Goal: Task Accomplishment & Management: Use online tool/utility

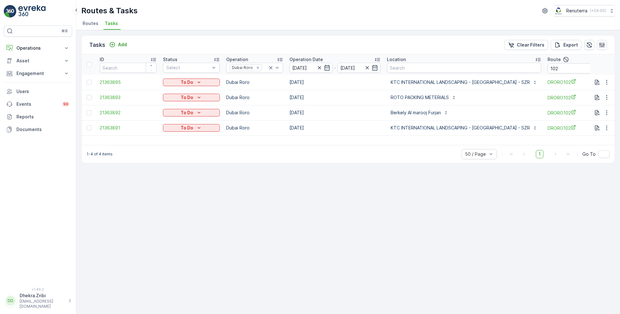
click at [93, 24] on span "Routes" at bounding box center [91, 23] width 16 height 6
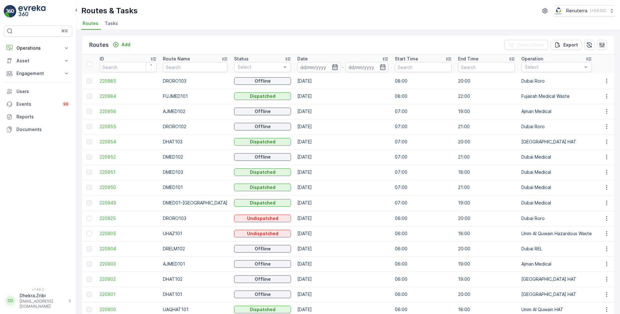
click at [332, 66] on icon "button" at bounding box center [334, 67] width 5 height 6
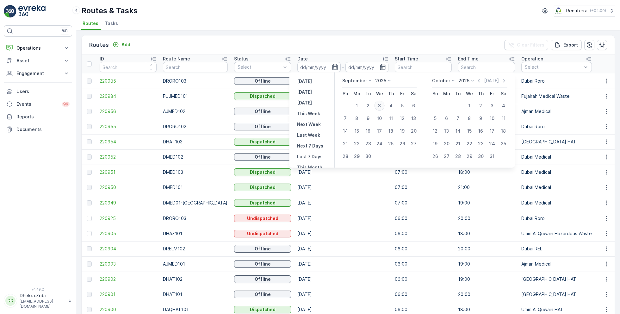
click at [381, 105] on div "3" at bounding box center [380, 106] width 10 height 10
type input "[DATE]"
click at [381, 105] on div "3" at bounding box center [380, 106] width 10 height 10
type input "[DATE]"
click at [370, 20] on ul "Routes Tasks" at bounding box center [345, 24] width 529 height 11
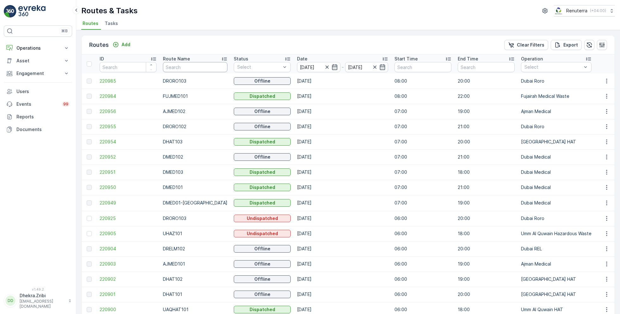
click at [186, 66] on input "text" at bounding box center [195, 67] width 65 height 10
type input "hat"
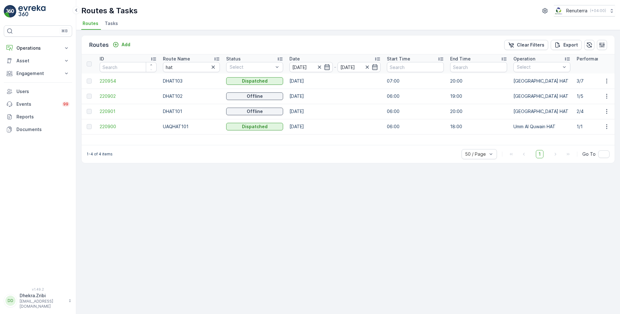
click at [217, 58] on icon at bounding box center [216, 59] width 5 height 3
click at [103, 78] on span "220901" at bounding box center [128, 81] width 57 height 6
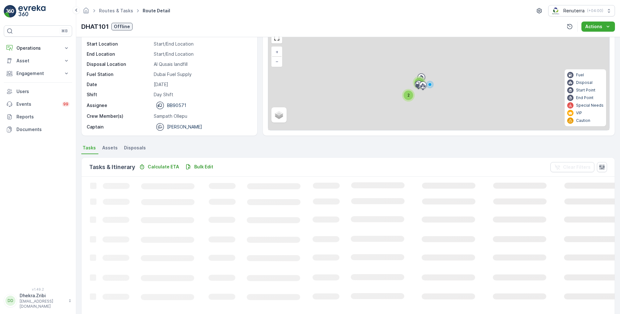
scroll to position [12, 0]
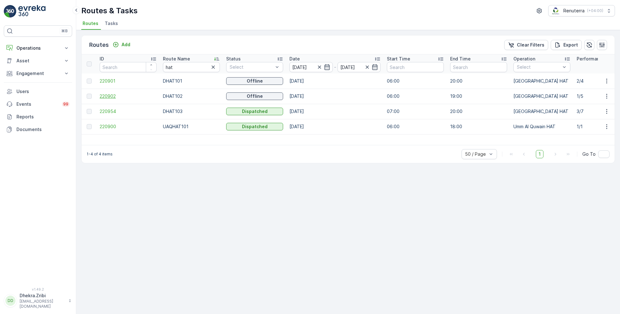
click at [105, 95] on span "220902" at bounding box center [128, 96] width 57 height 6
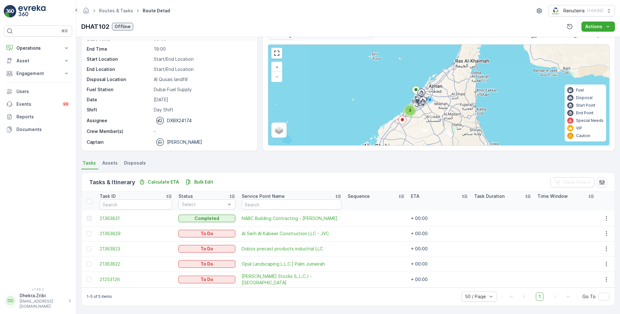
scroll to position [16, 0]
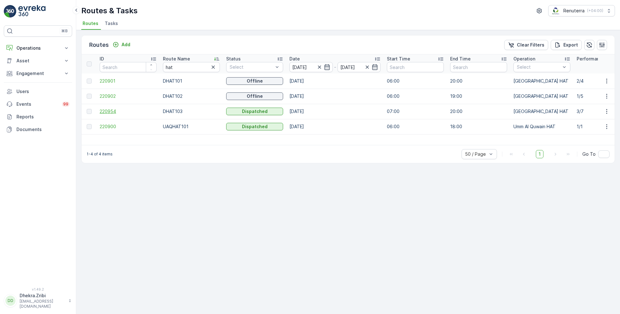
click at [108, 110] on span "220954" at bounding box center [128, 111] width 57 height 6
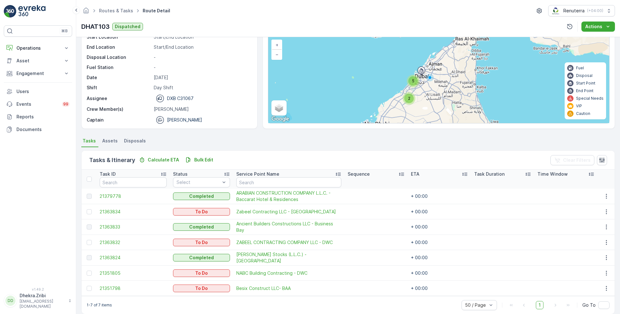
scroll to position [47, 0]
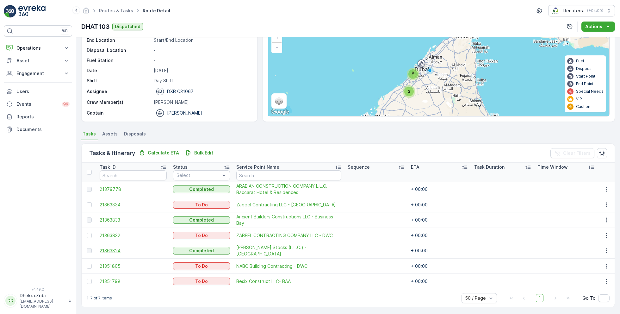
click at [114, 249] on span "21363824" at bounding box center [133, 251] width 67 height 6
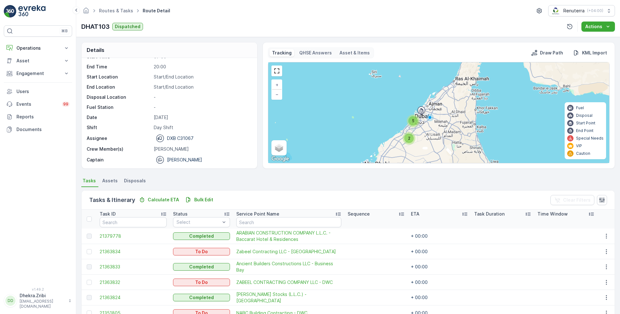
scroll to position [47, 0]
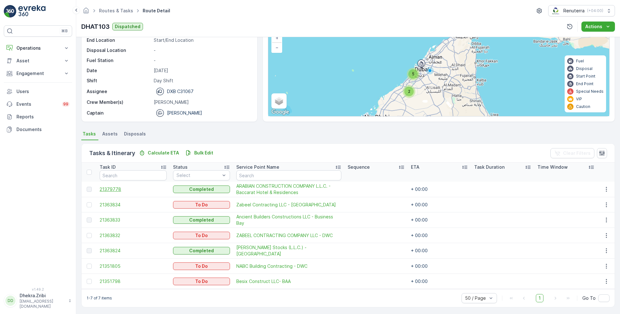
click at [114, 190] on span "21379778" at bounding box center [133, 189] width 67 height 6
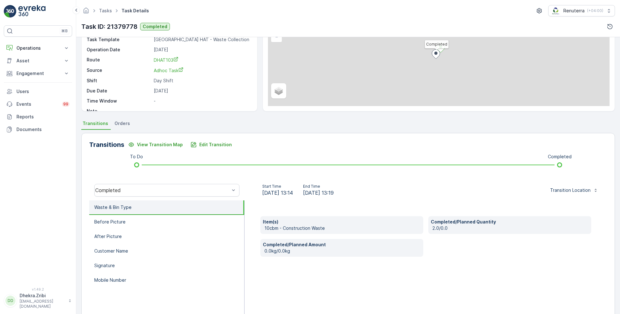
scroll to position [85, 0]
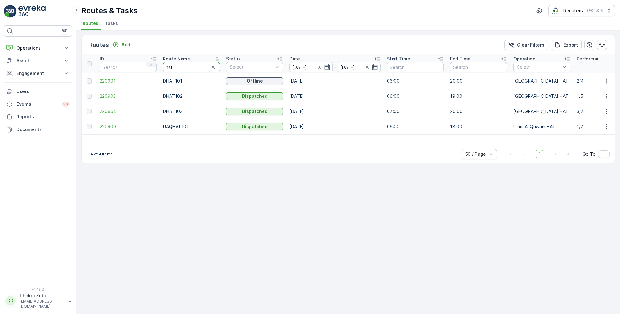
drag, startPoint x: 180, startPoint y: 65, endPoint x: 152, endPoint y: 65, distance: 28.8
type input "roro"
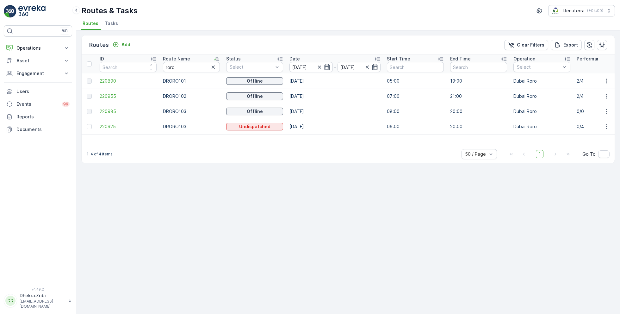
click at [109, 81] on span "220890" at bounding box center [128, 81] width 57 height 6
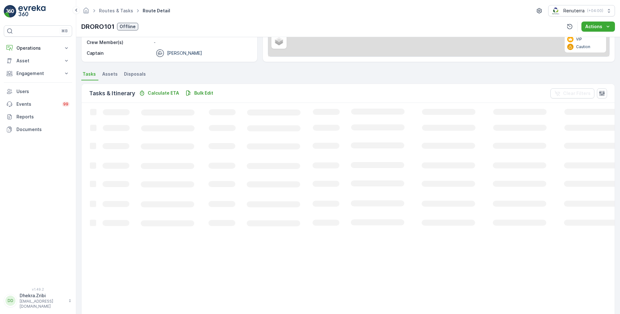
scroll to position [12, 0]
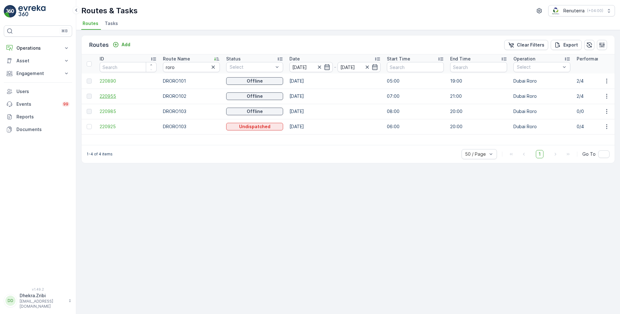
click at [111, 94] on span "220955" at bounding box center [128, 96] width 57 height 6
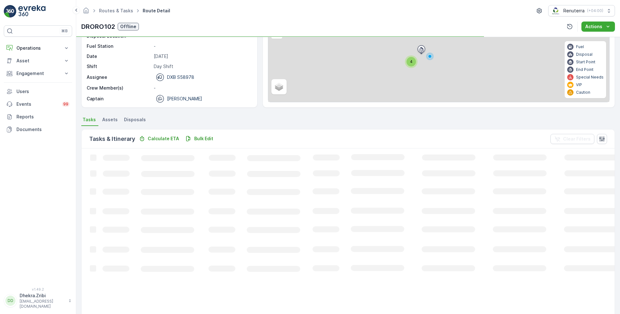
scroll to position [12, 0]
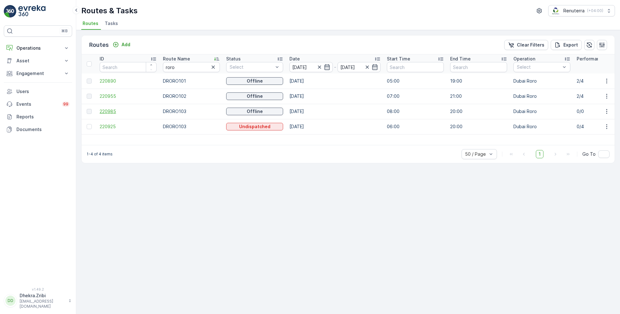
click at [104, 108] on span "220985" at bounding box center [128, 111] width 57 height 6
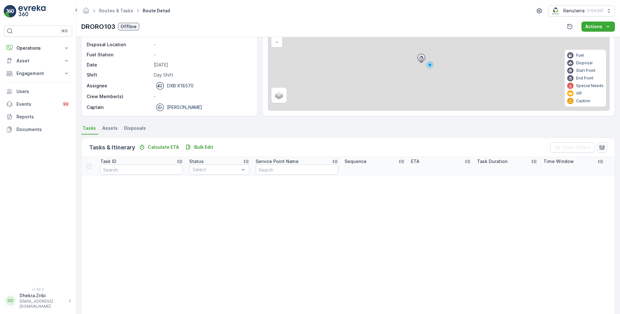
scroll to position [61, 0]
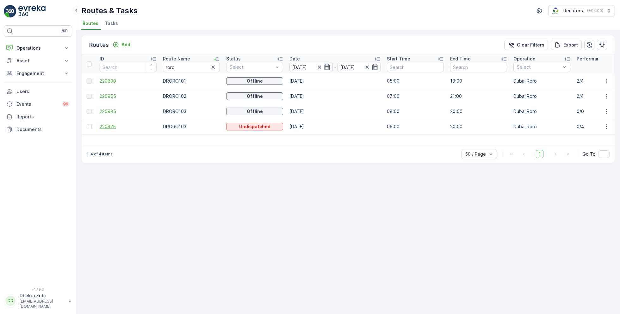
click at [107, 126] on span "220925" at bounding box center [128, 126] width 57 height 6
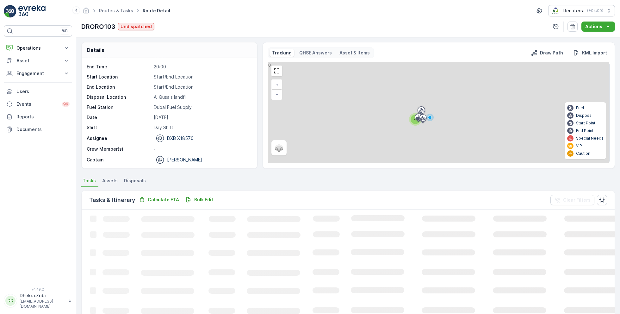
scroll to position [12, 0]
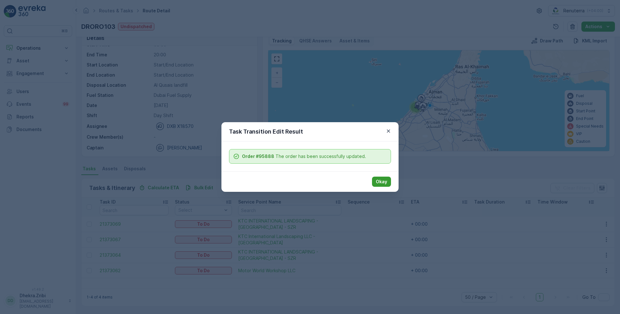
click at [381, 182] on p "Okay" at bounding box center [381, 182] width 11 height 6
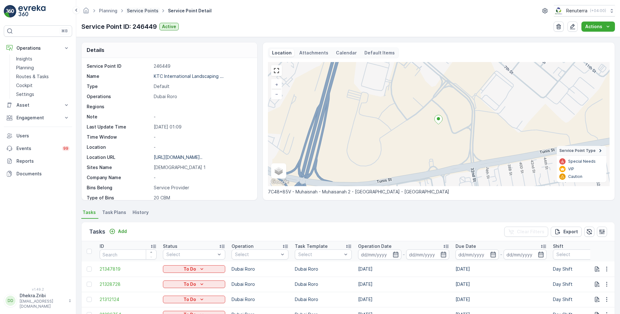
click at [141, 12] on link "Service Points" at bounding box center [143, 10] width 32 height 5
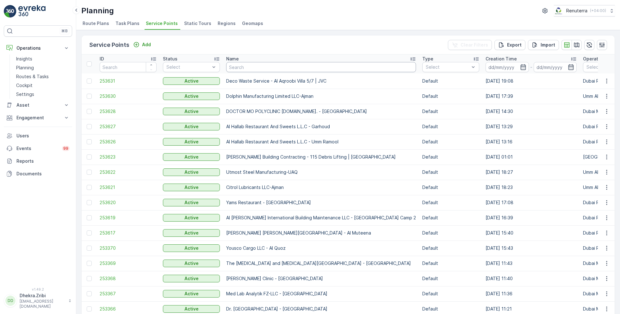
click at [250, 67] on input "text" at bounding box center [321, 67] width 190 height 10
type input "arabian"
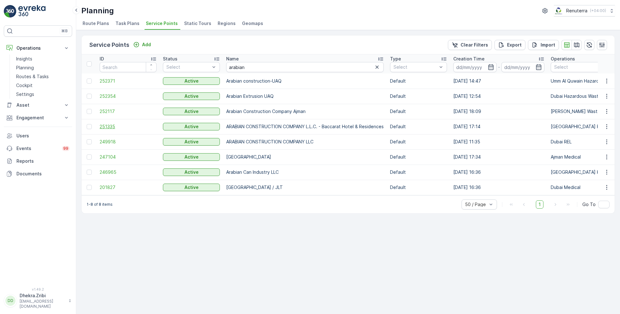
click at [111, 125] on span "251335" at bounding box center [128, 126] width 57 height 6
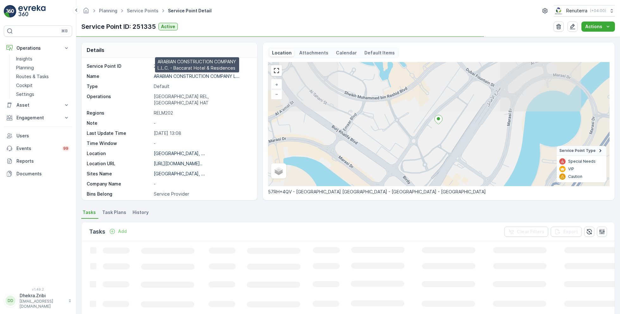
click at [179, 75] on p "ARABIAN CONSTRUCTION COMPANY L..." at bounding box center [197, 75] width 86 height 5
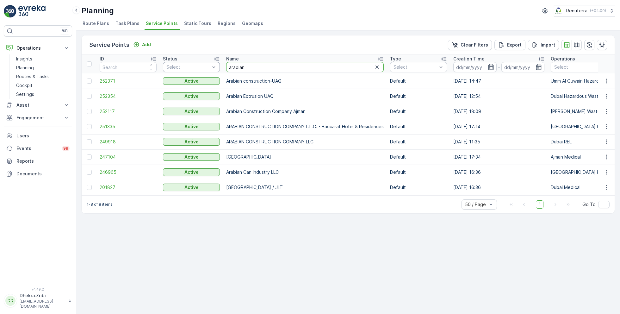
drag, startPoint x: 252, startPoint y: 66, endPoint x: 195, endPoint y: 65, distance: 56.7
type input "ktc"
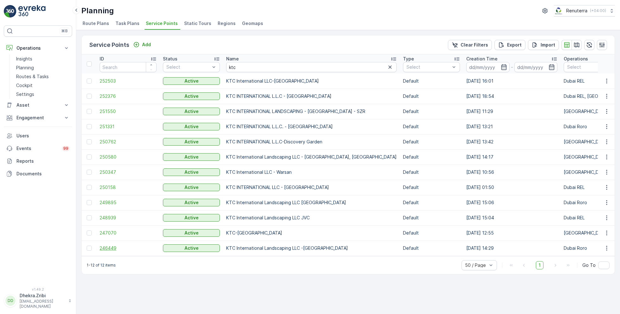
click at [109, 245] on span "246449" at bounding box center [128, 248] width 57 height 6
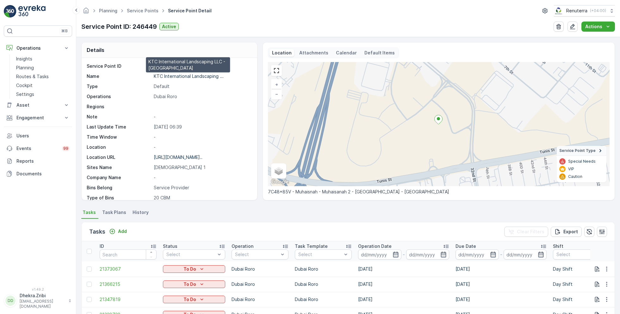
click at [185, 77] on p "KTC International Landscaping ..." at bounding box center [189, 75] width 70 height 5
click at [132, 11] on link "Service Points" at bounding box center [143, 10] width 32 height 5
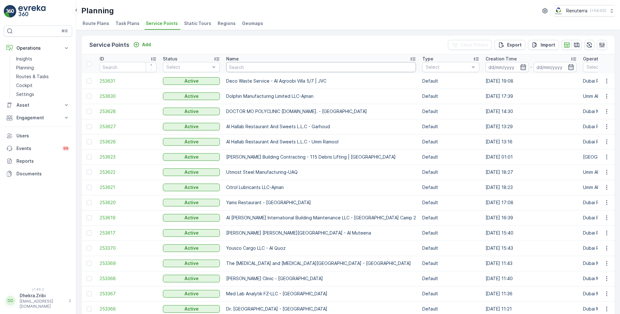
click at [246, 66] on input "text" at bounding box center [321, 67] width 190 height 10
paste input "Wade Adams Project (EM836) - Nad Al Sheba"
type input "Wade Adams Project (EM836) - Nad Al Sheba"
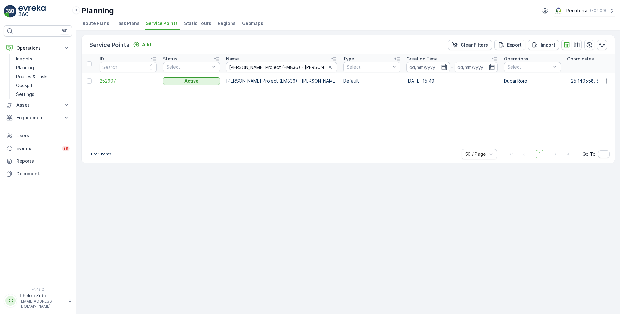
click at [111, 80] on span "252907" at bounding box center [128, 81] width 57 height 6
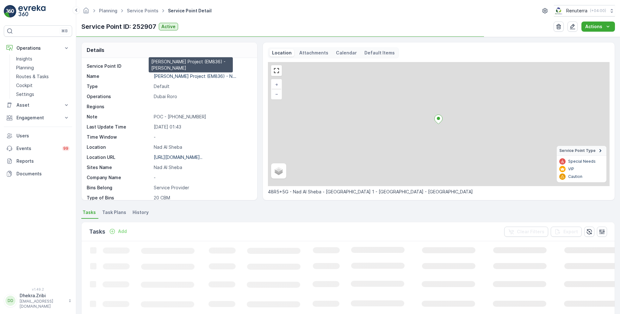
click at [177, 73] on p "Wade Adams Project (EM836) - N..." at bounding box center [195, 75] width 83 height 5
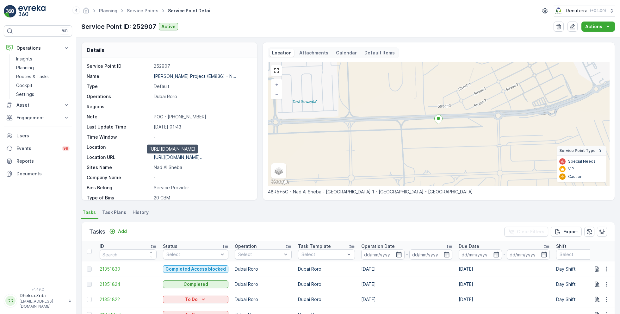
click at [179, 157] on p "https://maps.app.goo.gl/K6nz7L..." at bounding box center [178, 156] width 49 height 5
click at [133, 12] on link "Service Points" at bounding box center [143, 10] width 32 height 5
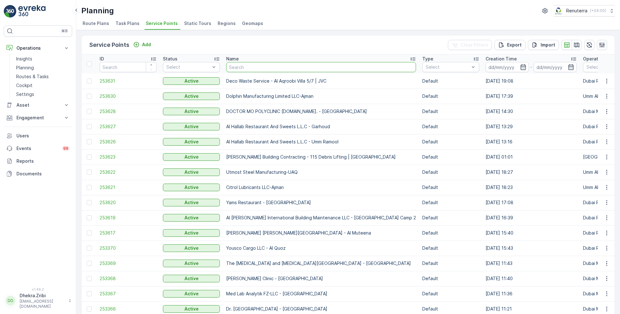
click at [243, 69] on input "text" at bounding box center [321, 67] width 190 height 10
type input "madar"
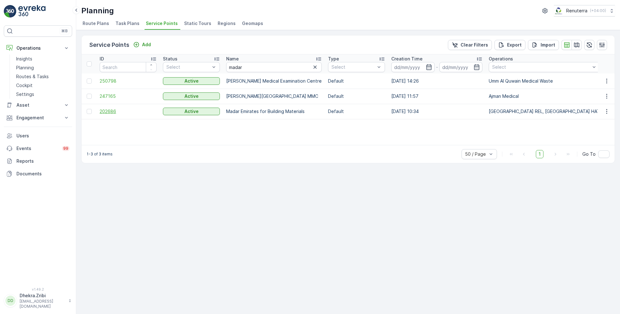
click at [114, 111] on span "202686" at bounding box center [128, 111] width 57 height 6
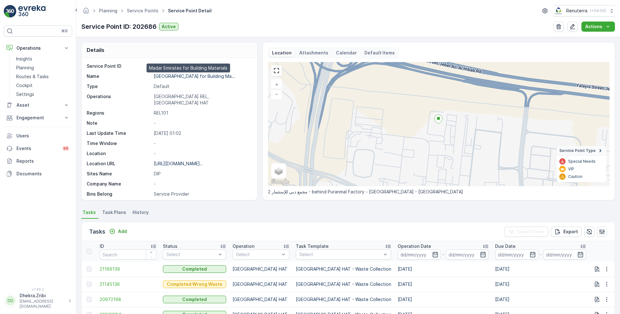
click at [177, 76] on p "Madar Emirates for Building Ma..." at bounding box center [195, 75] width 82 height 5
click at [146, 13] on link "Service Points" at bounding box center [143, 10] width 32 height 5
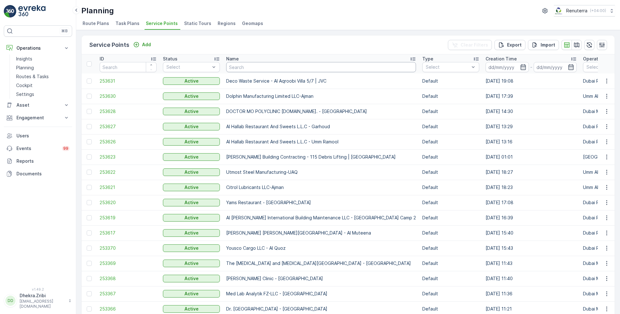
click at [246, 68] on input "text" at bounding box center [321, 67] width 190 height 10
type input "al kay"
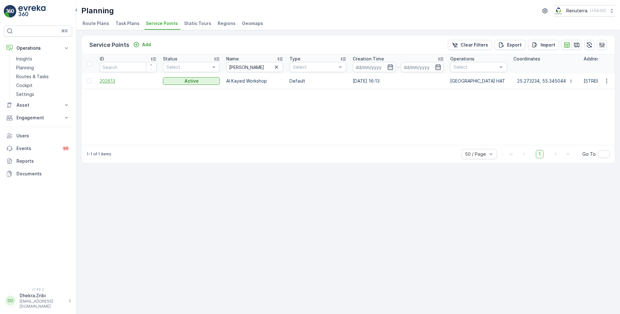
click at [111, 81] on span "202613" at bounding box center [128, 81] width 57 height 6
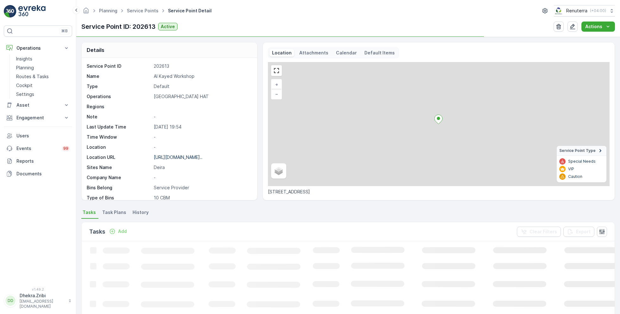
click at [178, 77] on p "Al Kayed Workshop" at bounding box center [202, 76] width 97 height 6
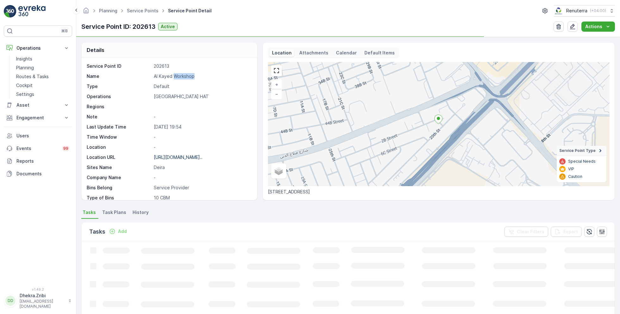
click at [178, 77] on p "Al Kayed Workshop" at bounding box center [202, 76] width 97 height 6
copy p "Al Kayed Workshop"
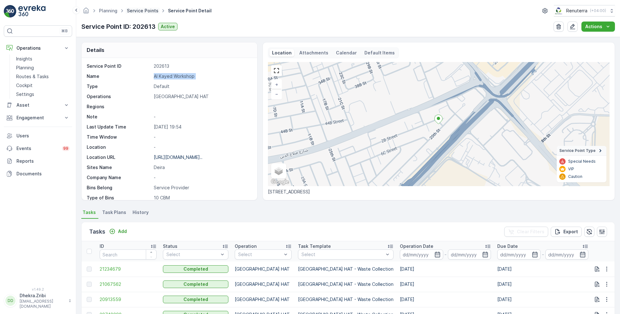
click at [135, 12] on link "Service Points" at bounding box center [143, 10] width 32 height 5
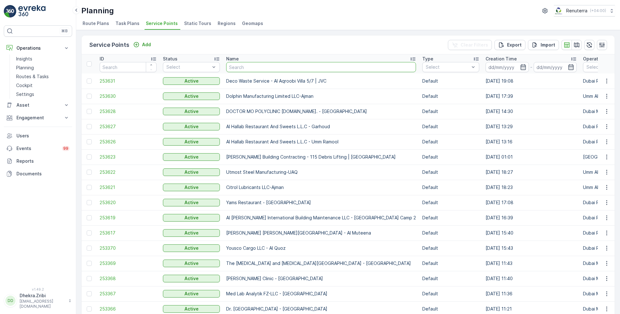
click at [245, 65] on input "text" at bounding box center [321, 67] width 190 height 10
type input "acc"
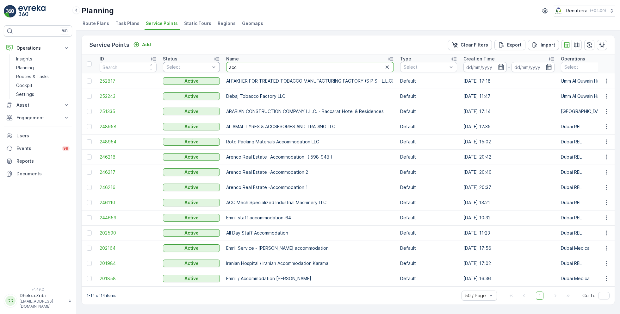
drag, startPoint x: 244, startPoint y: 69, endPoint x: 216, endPoint y: 67, distance: 28.3
type input "emirates"
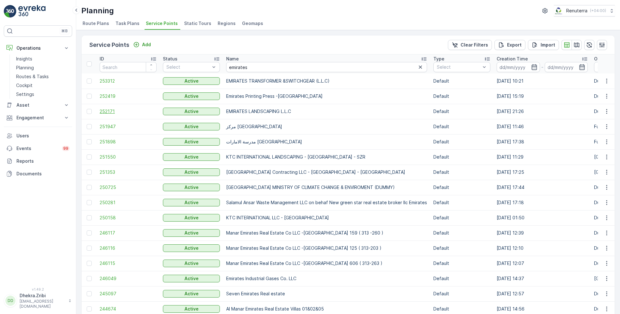
click at [112, 110] on span "252171" at bounding box center [128, 111] width 57 height 6
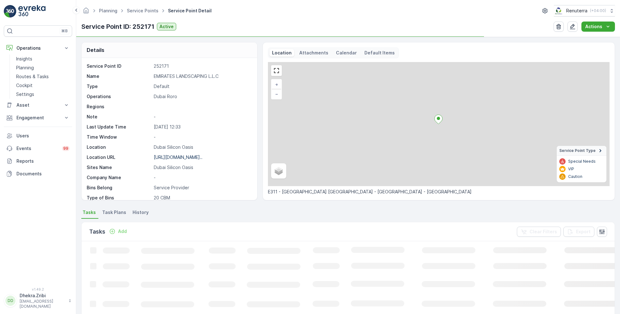
click at [162, 76] on p "EMIRATES LANDSCAPING L.L.C" at bounding box center [202, 76] width 97 height 6
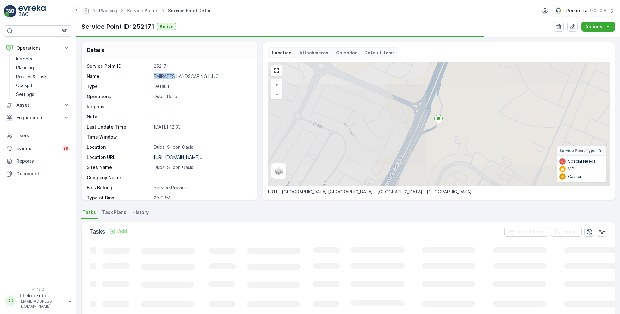
click at [162, 76] on p "EMIRATES LANDSCAPING L.L.C" at bounding box center [202, 76] width 97 height 6
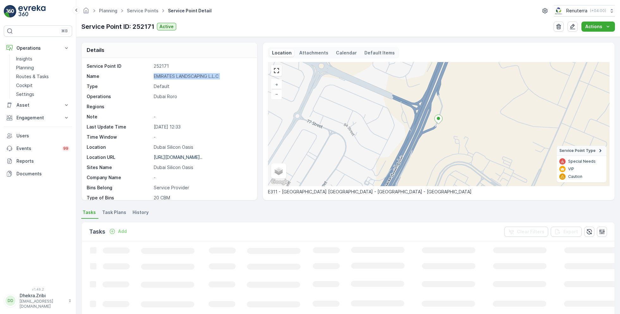
copy p "EMIRATES LANDSCAPING L.L.C"
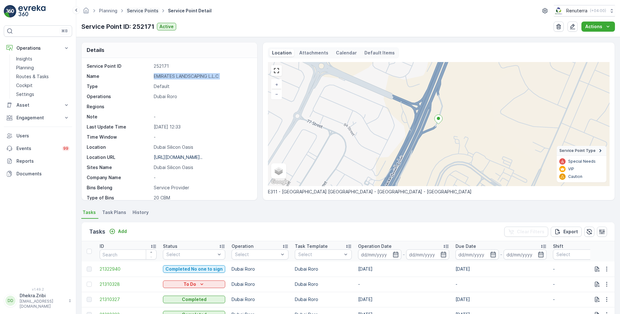
click at [141, 12] on link "Service Points" at bounding box center [143, 10] width 32 height 5
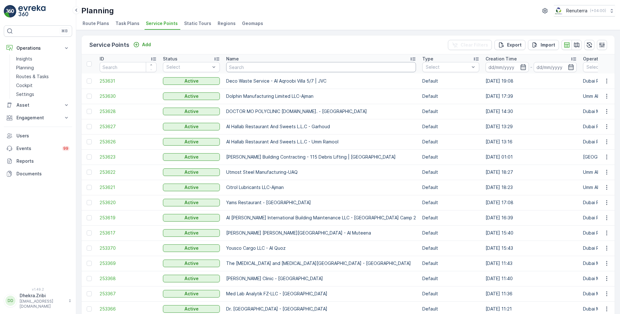
click at [244, 66] on input "text" at bounding box center [321, 67] width 190 height 10
type input "al tayer"
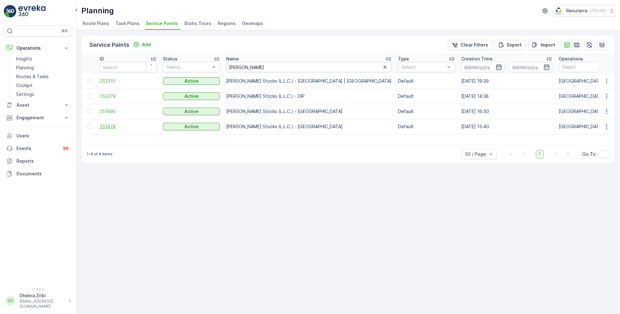
click at [111, 127] on span "251474" at bounding box center [128, 126] width 57 height 6
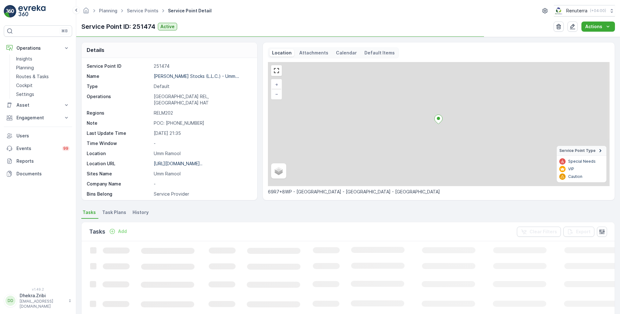
click at [179, 79] on div "Al Tayer Stocks (L.L.C.) - Umm..." at bounding box center [196, 76] width 85 height 6
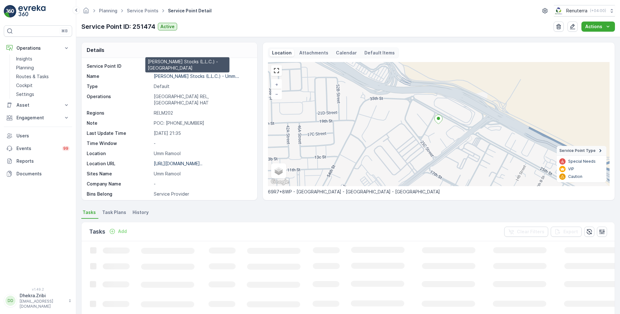
click at [178, 74] on p "Al Tayer Stocks (L.L.C.) - Umm..." at bounding box center [196, 75] width 85 height 5
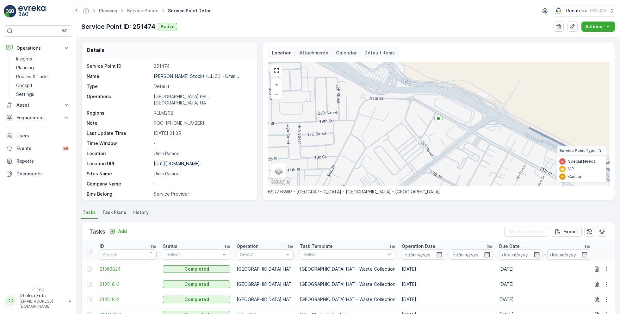
click at [133, 14] on ul "Service Points" at bounding box center [146, 10] width 41 height 9
click at [142, 12] on link "Service Points" at bounding box center [143, 10] width 32 height 5
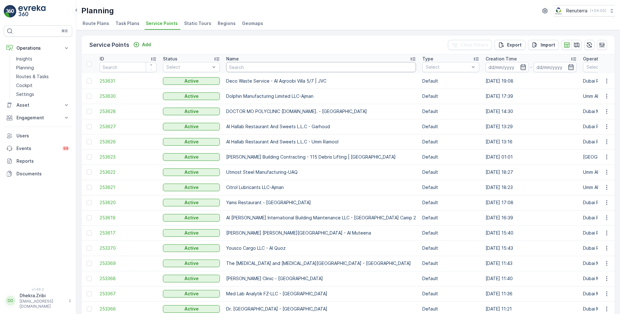
click at [238, 64] on input "text" at bounding box center [321, 67] width 190 height 10
type input "hms"
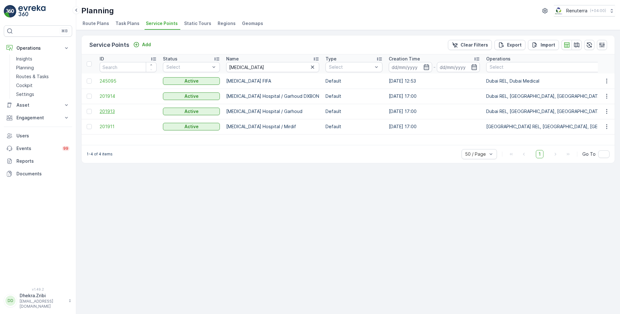
click at [108, 109] on span "201913" at bounding box center [128, 111] width 57 height 6
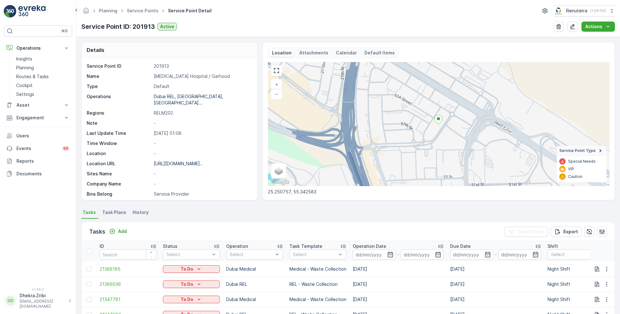
click at [161, 75] on p "HMS Hospital / Garhoud" at bounding box center [202, 76] width 97 height 6
copy p "HMS Hospital / Garhoud"
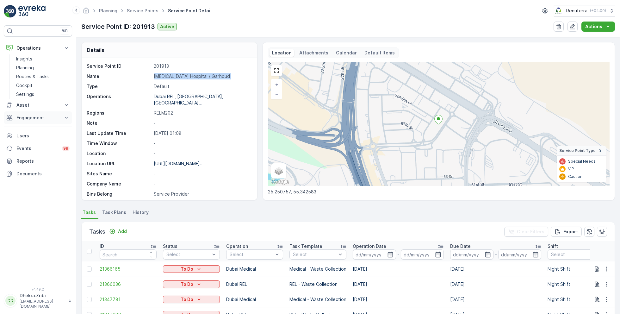
click at [29, 115] on p "Engagement" at bounding box center [37, 118] width 43 height 6
click at [33, 154] on p "Service Points" at bounding box center [31, 155] width 31 height 6
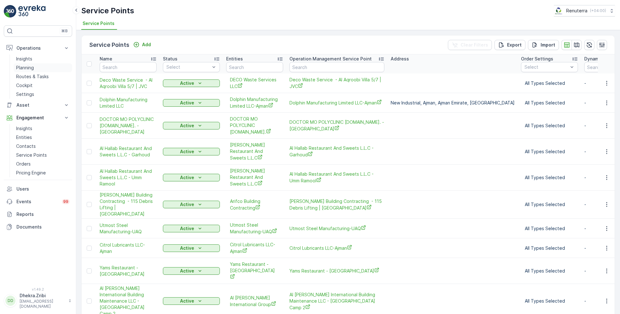
click at [27, 69] on p "Planning" at bounding box center [25, 68] width 18 height 6
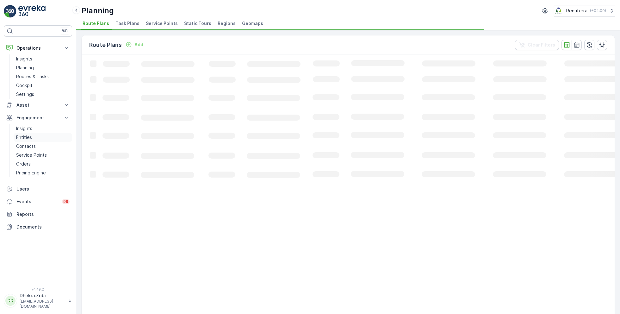
click at [28, 135] on p "Entities" at bounding box center [24, 137] width 16 height 6
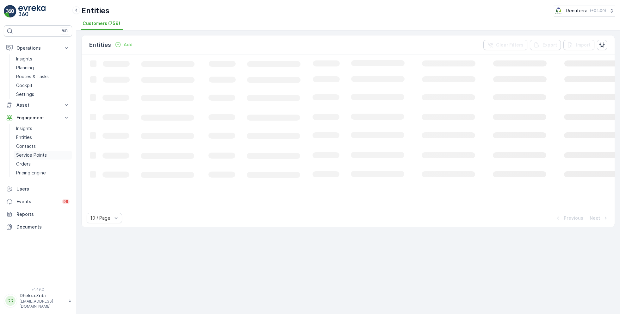
click at [31, 154] on p "Service Points" at bounding box center [31, 155] width 31 height 6
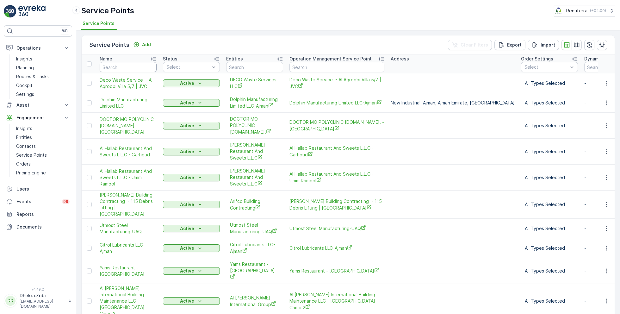
click at [123, 66] on input "text" at bounding box center [128, 67] width 57 height 10
type input "dana"
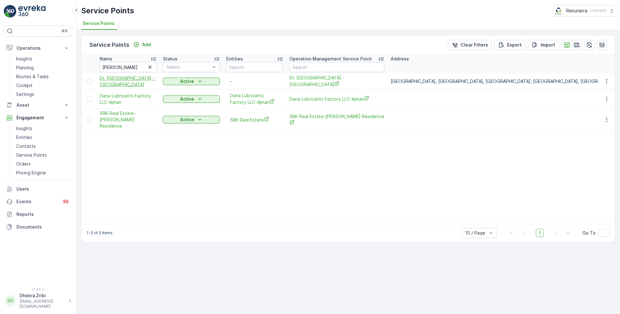
click at [125, 80] on span "Dr. Dana Diet Center - Dubai Health Care City" at bounding box center [128, 81] width 57 height 13
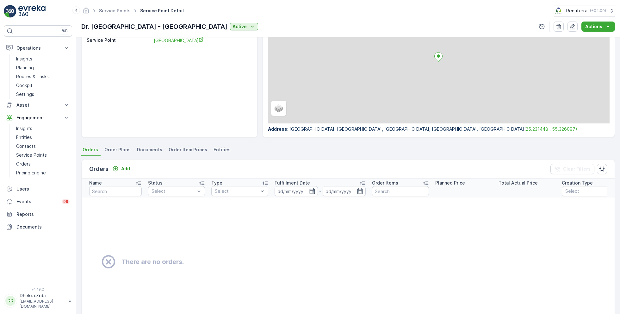
scroll to position [103, 0]
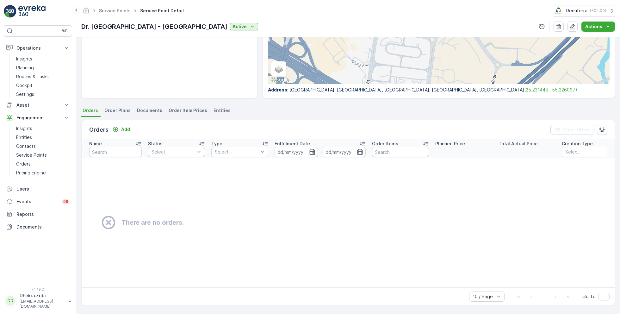
click at [115, 110] on span "Order Plans" at bounding box center [117, 110] width 26 height 6
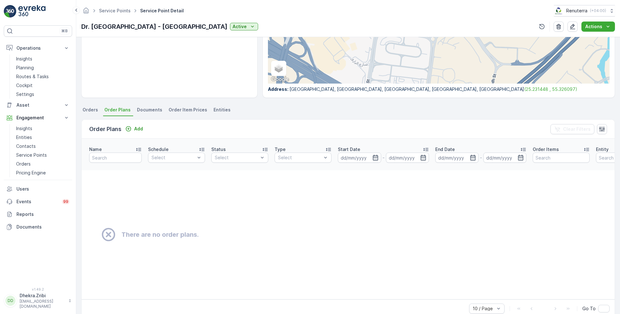
click at [141, 111] on span "Documents" at bounding box center [149, 110] width 25 height 6
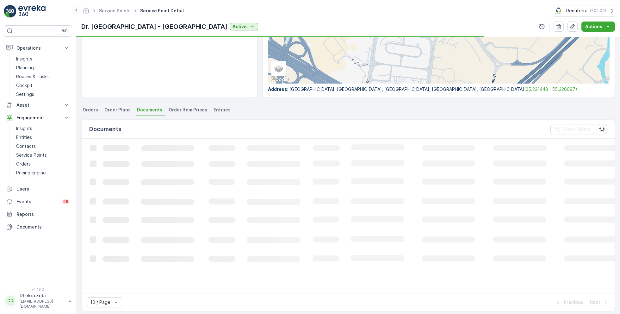
click at [176, 107] on span "Order Item Prices" at bounding box center [188, 110] width 39 height 6
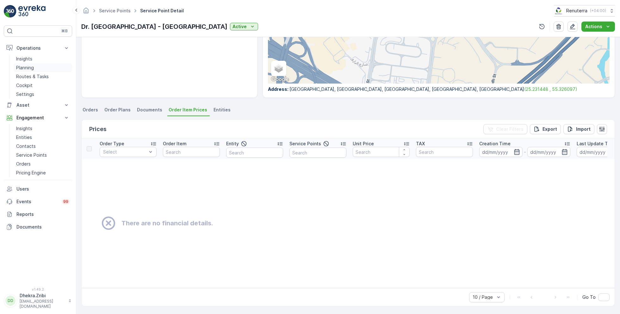
click at [26, 67] on p "Planning" at bounding box center [25, 68] width 18 height 6
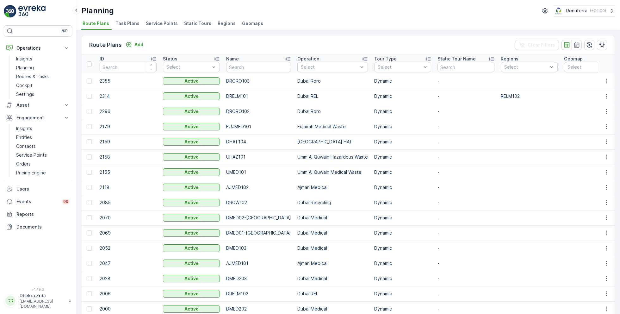
click at [164, 25] on span "Service Points" at bounding box center [162, 23] width 32 height 6
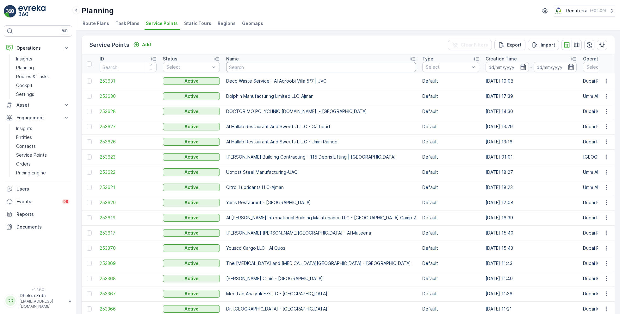
click at [249, 70] on input "text" at bounding box center [321, 67] width 190 height 10
type input "dana"
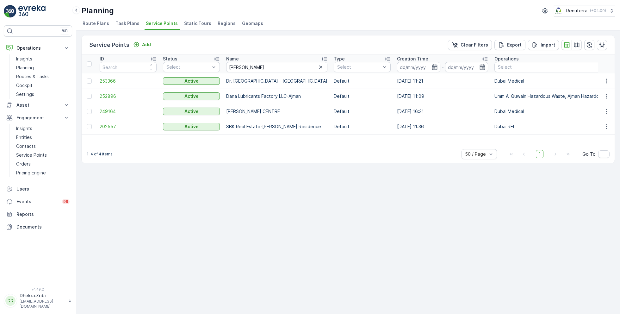
click at [110, 79] on span "253366" at bounding box center [128, 81] width 57 height 6
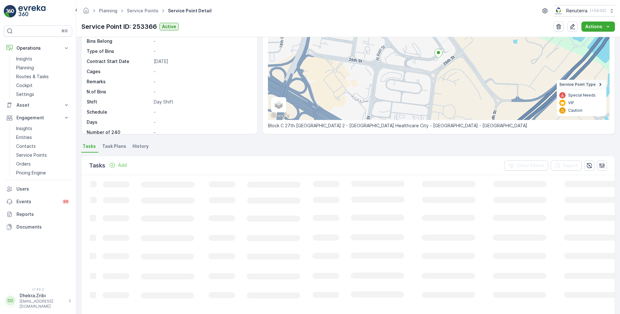
scroll to position [44, 0]
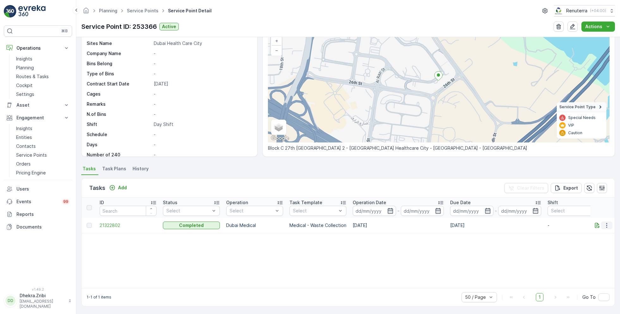
click at [604, 225] on icon "button" at bounding box center [607, 225] width 6 height 6
click at [115, 227] on span "21322802" at bounding box center [128, 225] width 57 height 6
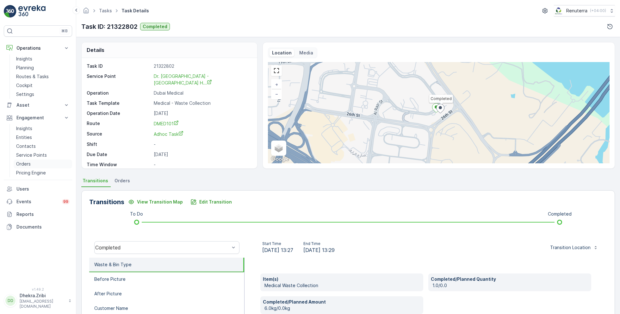
click at [26, 162] on p "Orders" at bounding box center [23, 164] width 15 height 6
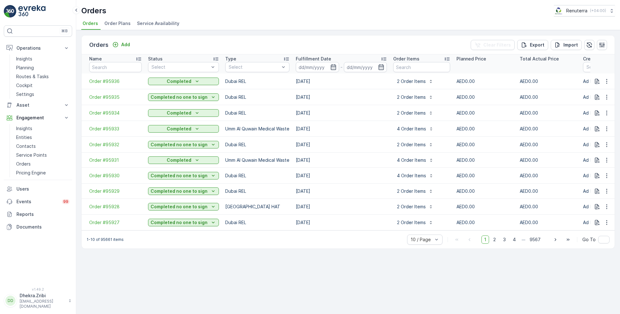
click at [118, 23] on span "Order Plans" at bounding box center [117, 23] width 26 height 6
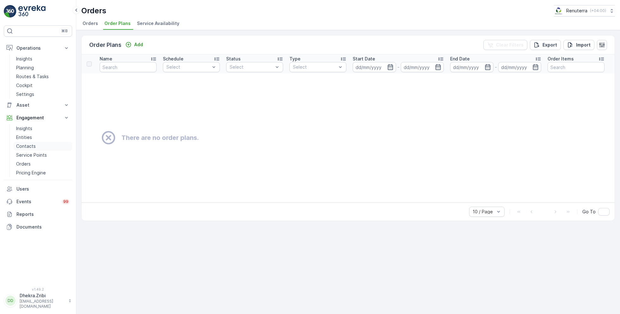
click at [31, 143] on p "Contacts" at bounding box center [26, 146] width 20 height 6
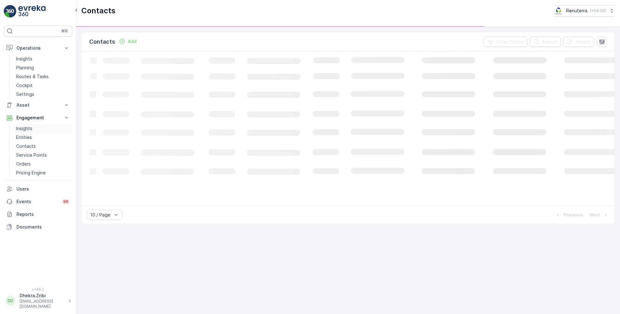
click at [28, 126] on p "Insights" at bounding box center [24, 128] width 16 height 6
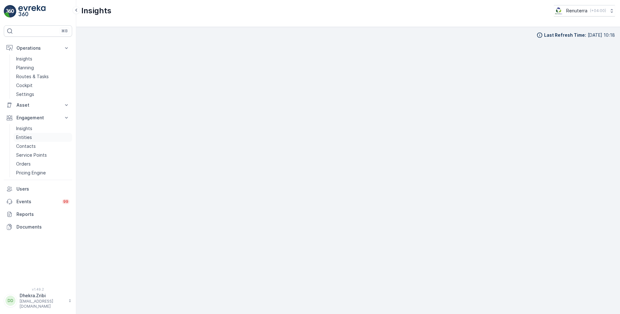
click at [33, 136] on link "Entities" at bounding box center [43, 137] width 59 height 9
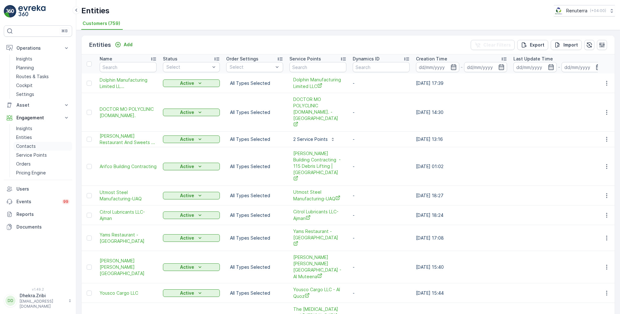
click at [35, 144] on p "Contacts" at bounding box center [26, 146] width 20 height 6
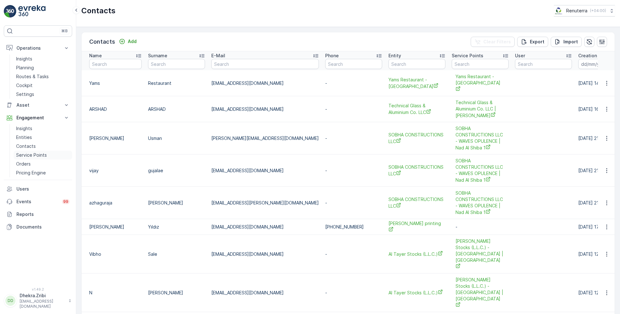
click at [39, 154] on p "Service Points" at bounding box center [31, 155] width 31 height 6
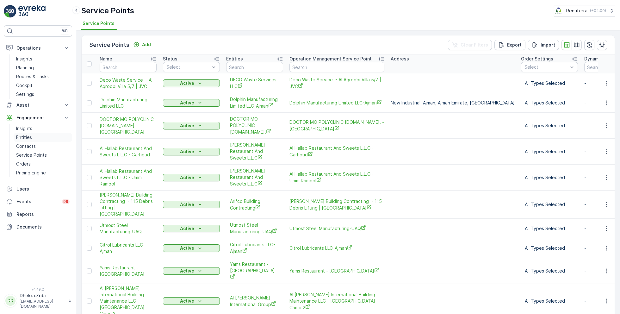
click at [33, 136] on link "Entities" at bounding box center [43, 137] width 59 height 9
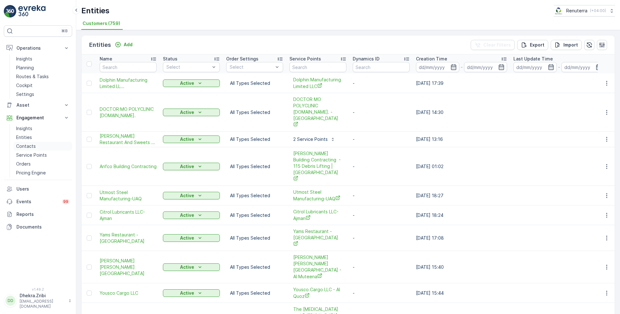
click at [34, 146] on p "Contacts" at bounding box center [26, 146] width 20 height 6
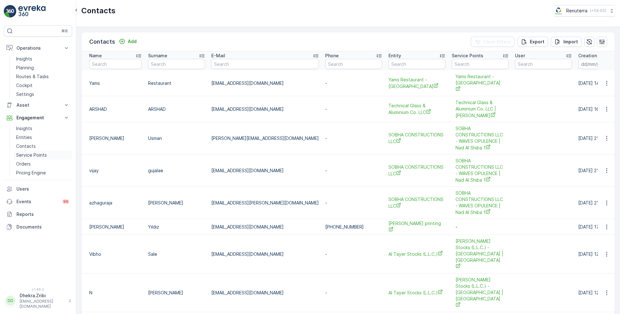
click at [35, 155] on p "Service Points" at bounding box center [31, 155] width 31 height 6
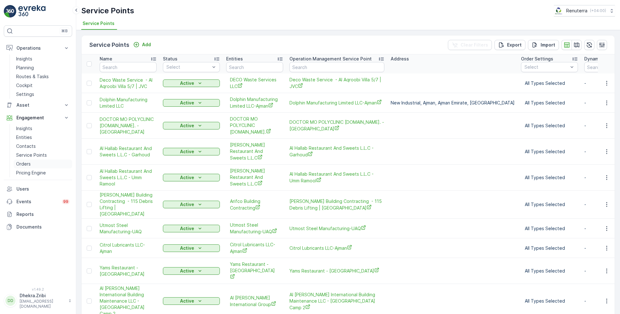
click at [30, 166] on p "Orders" at bounding box center [23, 164] width 15 height 6
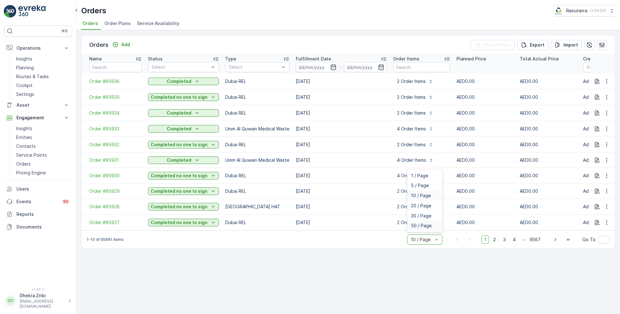
click at [425, 226] on div "50 / Page" at bounding box center [424, 226] width 35 height 10
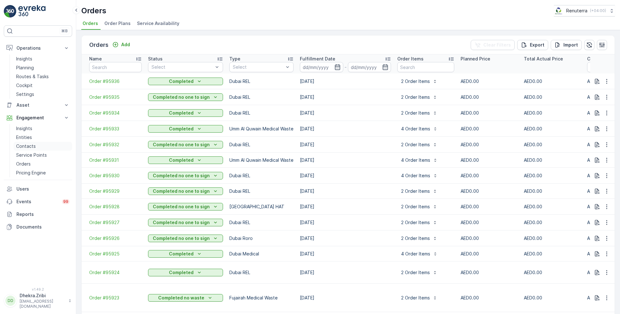
click at [30, 144] on p "Contacts" at bounding box center [26, 146] width 20 height 6
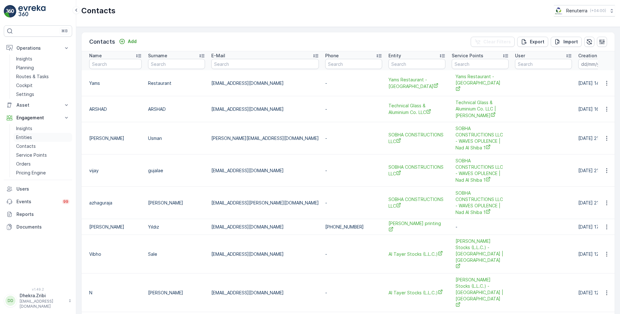
click at [26, 138] on p "Entities" at bounding box center [24, 137] width 16 height 6
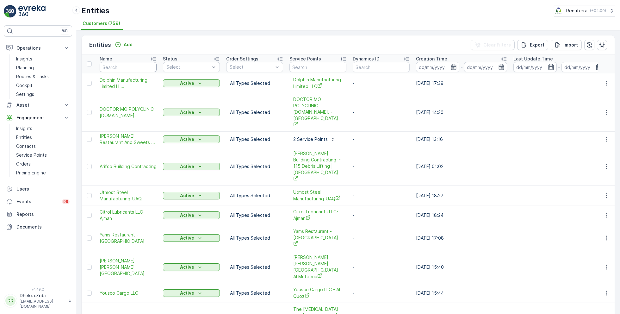
click at [130, 66] on input "text" at bounding box center [128, 67] width 57 height 10
type input "dana"
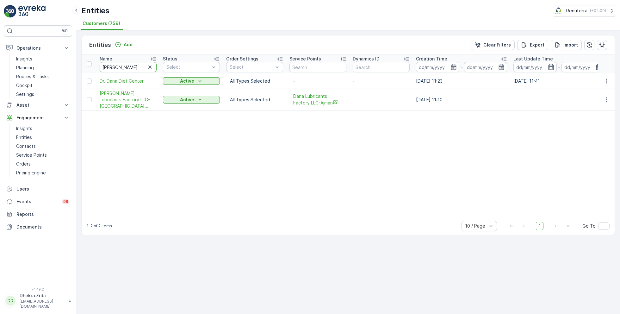
drag, startPoint x: 118, startPoint y: 67, endPoint x: 88, endPoint y: 66, distance: 30.4
click at [88, 66] on tr "Name dana Status Select Order Settings Select Service Points Dynamics ID Creati…" at bounding box center [354, 63] width 544 height 19
type input "med"
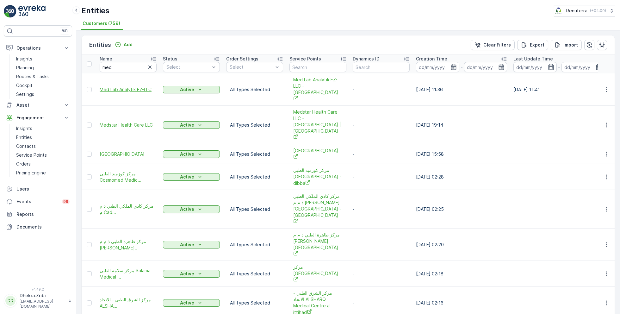
click at [123, 86] on span "Med Lab Analytik FZ-LLC" at bounding box center [128, 89] width 57 height 6
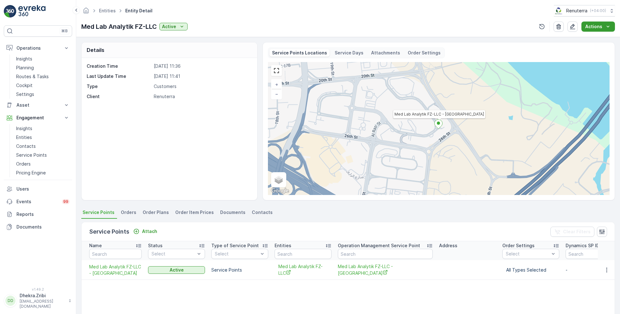
click at [613, 28] on button "Actions" at bounding box center [599, 27] width 34 height 10
click at [472, 22] on div "Med Lab Analytik FZ-LLC Active Actions" at bounding box center [348, 27] width 534 height 10
click at [607, 28] on icon "Actions" at bounding box center [608, 26] width 6 height 6
click at [594, 38] on span "Create Document" at bounding box center [593, 38] width 38 height 6
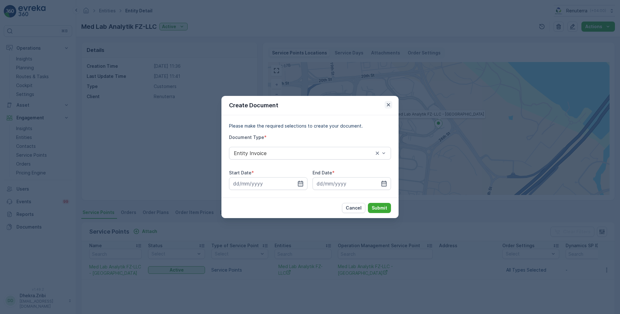
click at [388, 105] on icon "button" at bounding box center [389, 105] width 6 height 6
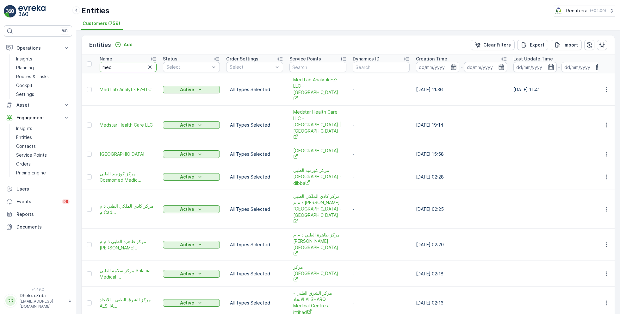
drag, startPoint x: 125, startPoint y: 65, endPoint x: 77, endPoint y: 66, distance: 47.8
click at [77, 66] on div "Entities Add Clear Filters Export Import Name med Status Select Order Settings …" at bounding box center [348, 172] width 544 height 284
type input "dana"
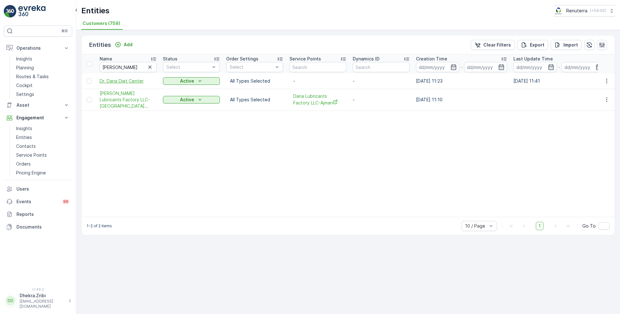
click at [125, 80] on span "Dr. Dana Diet Center" at bounding box center [128, 81] width 57 height 6
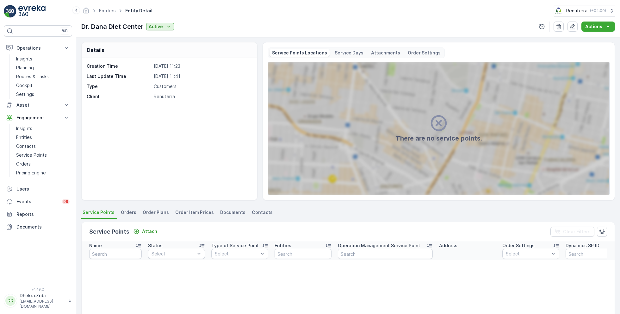
click at [123, 212] on span "Orders" at bounding box center [129, 212] width 16 height 6
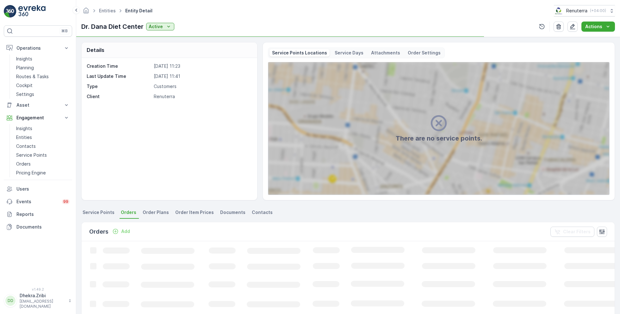
click at [104, 212] on span "Service Points" at bounding box center [99, 212] width 32 height 6
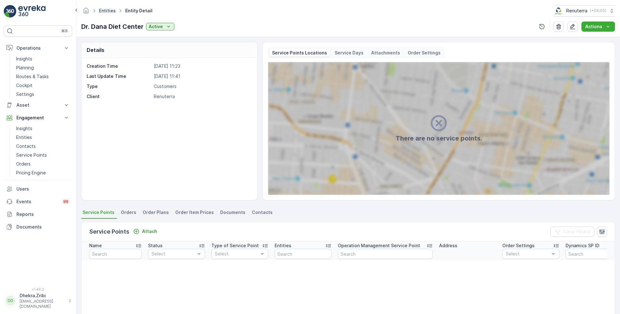
click at [107, 11] on link "Entities" at bounding box center [107, 10] width 17 height 5
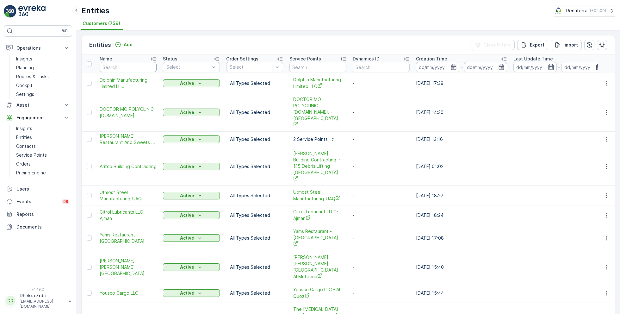
click at [130, 67] on input "text" at bounding box center [128, 67] width 57 height 10
type input "dana"
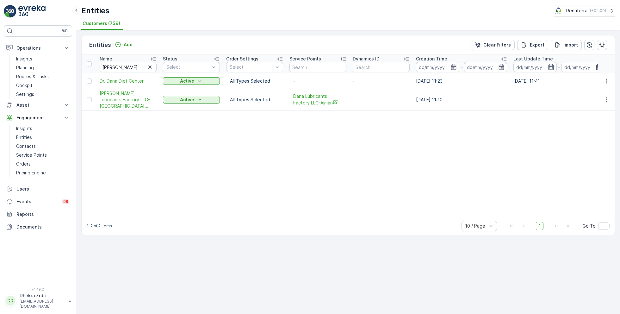
click at [113, 81] on span "Dr. Dana Diet Center" at bounding box center [128, 81] width 57 height 6
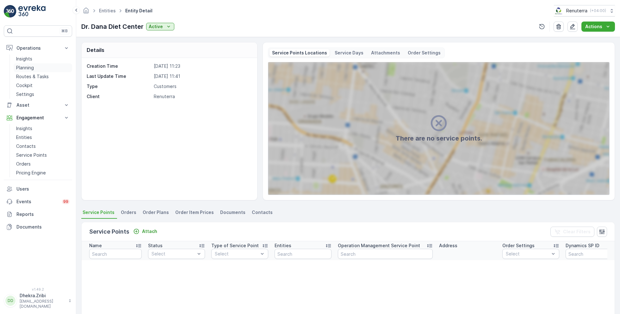
click at [28, 66] on p "Planning" at bounding box center [25, 68] width 18 height 6
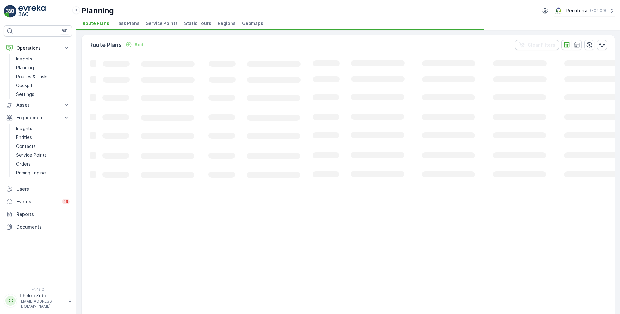
click at [162, 22] on span "Service Points" at bounding box center [162, 23] width 32 height 6
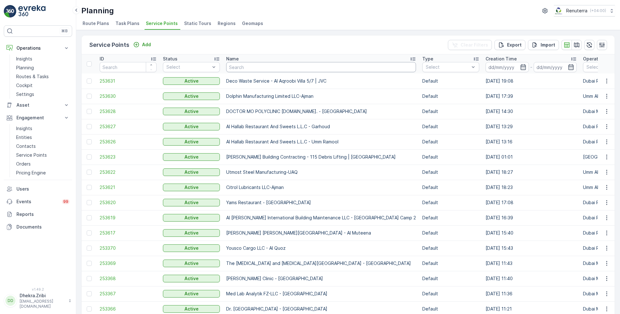
click at [242, 66] on input "text" at bounding box center [321, 67] width 190 height 10
type input "dana"
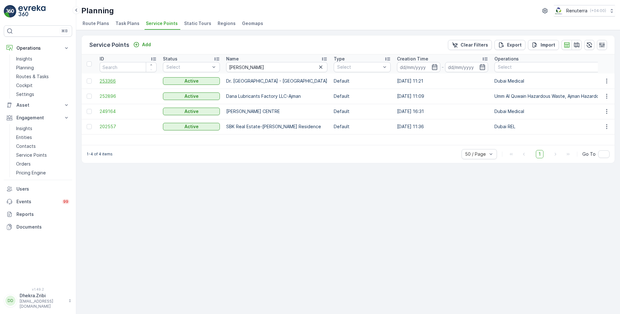
click at [106, 79] on span "253366" at bounding box center [128, 81] width 57 height 6
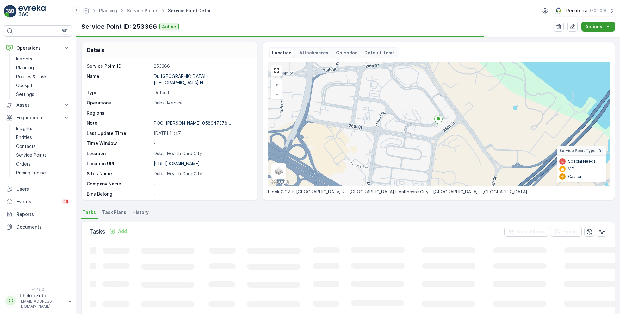
click at [593, 31] on button "Actions" at bounding box center [599, 27] width 34 height 10
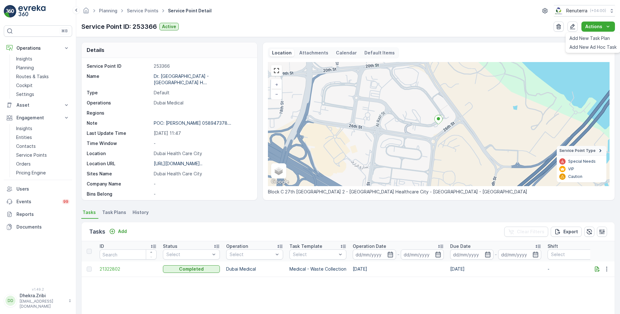
click at [501, 25] on div "Service Point ID: 253366 Active Actions" at bounding box center [348, 27] width 534 height 10
click at [595, 270] on icon "button" at bounding box center [598, 269] width 6 height 6
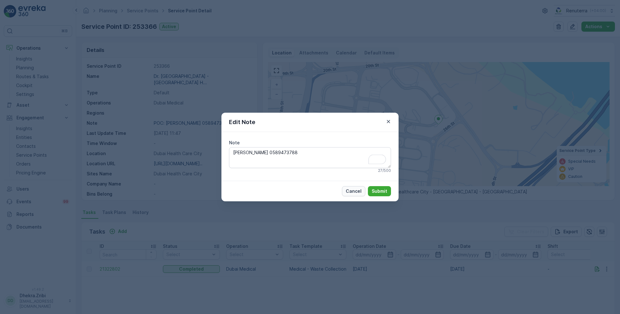
click at [350, 190] on p "Cancel" at bounding box center [354, 191] width 16 height 6
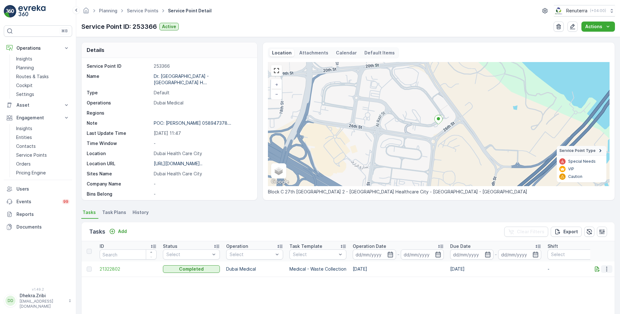
click at [607, 269] on icon "button" at bounding box center [607, 269] width 6 height 6
click at [463, 276] on td "01.09.2025" at bounding box center [496, 268] width 98 height 15
click at [112, 265] on td "21322802" at bounding box center [128, 268] width 63 height 15
click at [112, 273] on td "21322802" at bounding box center [128, 268] width 63 height 15
click at [112, 269] on span "21322802" at bounding box center [128, 269] width 57 height 6
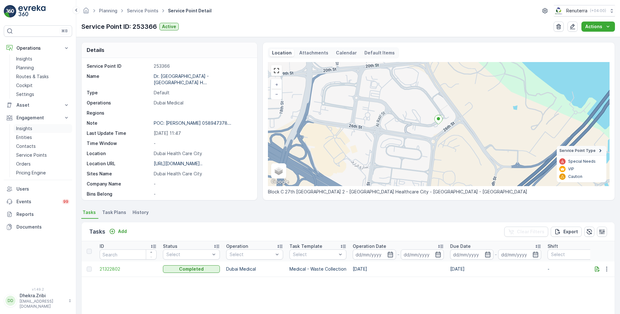
click at [34, 127] on link "Insights" at bounding box center [43, 128] width 59 height 9
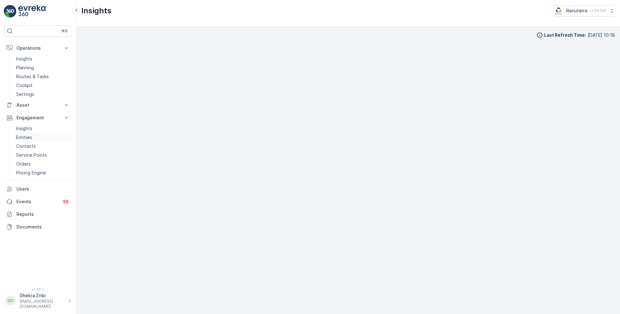
click at [32, 138] on link "Entities" at bounding box center [43, 137] width 59 height 9
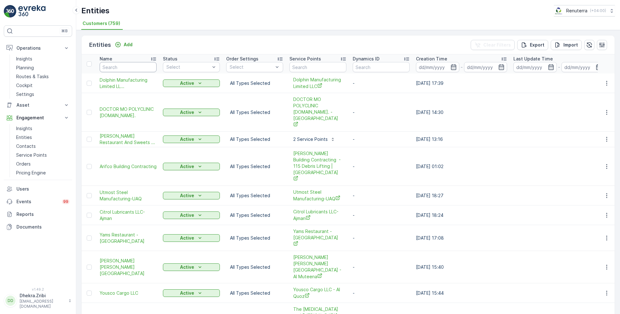
click at [133, 64] on input "text" at bounding box center [128, 67] width 57 height 10
type input "med"
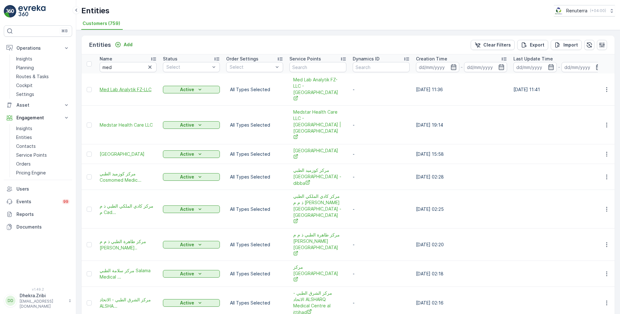
click at [116, 86] on span "Med Lab Analytik FZ-LLC" at bounding box center [128, 89] width 57 height 6
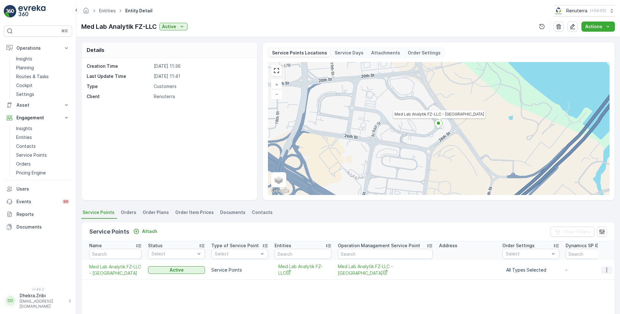
click at [604, 271] on icon "button" at bounding box center [607, 270] width 6 height 6
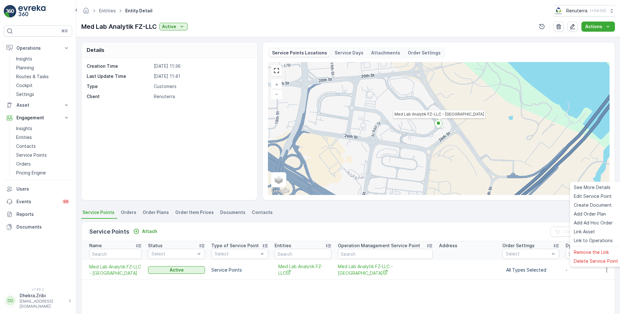
click at [511, 22] on div "Med Lab Analytik FZ-LLC Active Actions" at bounding box center [348, 27] width 534 height 10
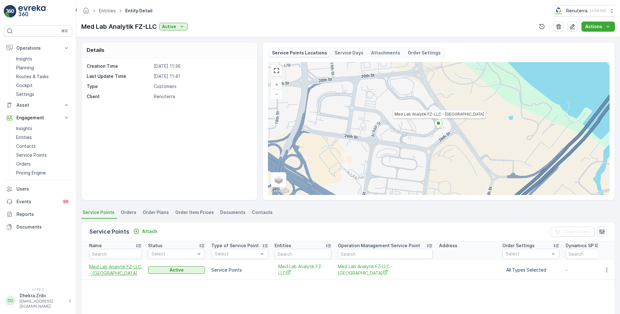
click at [111, 266] on span "Med Lab Analytik FZ-LLC - Dubai Healthcare City" at bounding box center [115, 270] width 53 height 13
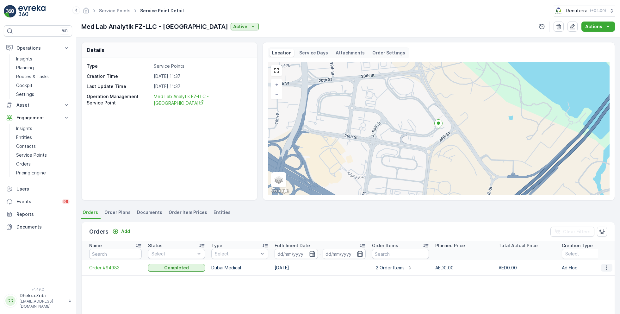
click at [608, 268] on icon "button" at bounding box center [607, 268] width 6 height 6
click at [601, 227] on span "Create Document" at bounding box center [599, 228] width 38 height 6
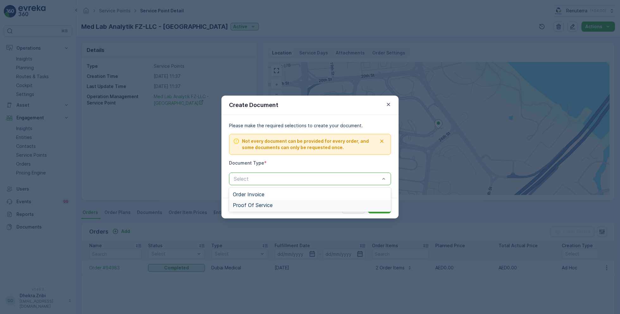
click at [257, 203] on span "Proof Of Service" at bounding box center [253, 205] width 40 height 6
click at [377, 209] on p "Submit" at bounding box center [380, 208] width 16 height 6
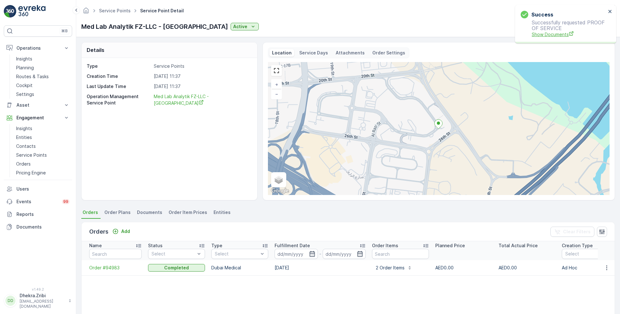
click at [544, 34] on span "Show Documents" at bounding box center [569, 34] width 74 height 7
click at [117, 11] on link "Service Points" at bounding box center [115, 10] width 32 height 5
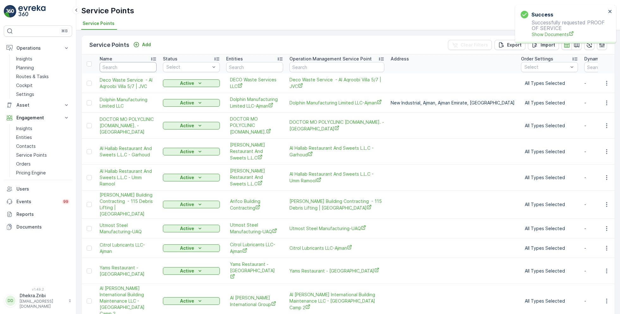
click at [133, 69] on input "text" at bounding box center [128, 67] width 57 height 10
type input "mit"
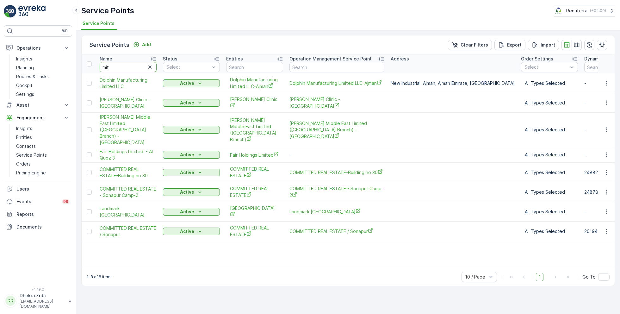
click at [121, 65] on input "mit" at bounding box center [128, 67] width 57 height 10
type input "mitera"
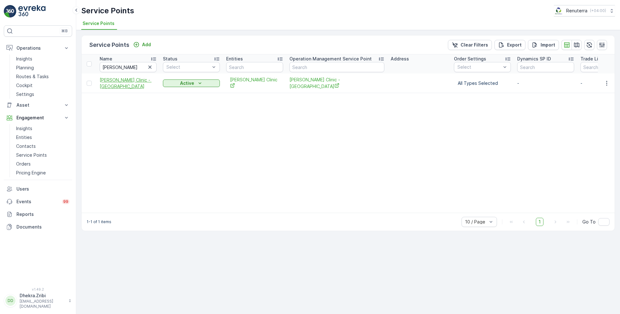
click at [117, 77] on span "Mitera Clinic - Dubai Health Care City" at bounding box center [128, 83] width 57 height 13
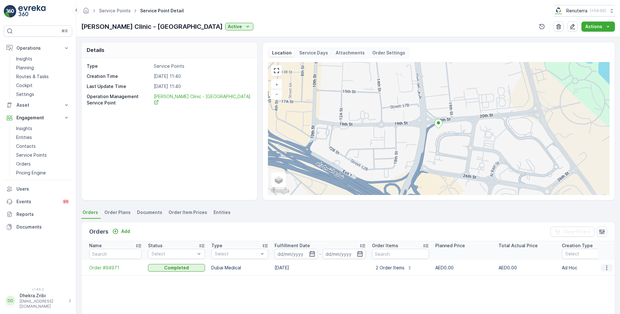
click at [607, 267] on icon "button" at bounding box center [607, 268] width 6 height 6
click at [597, 229] on span "Create Document" at bounding box center [599, 228] width 38 height 6
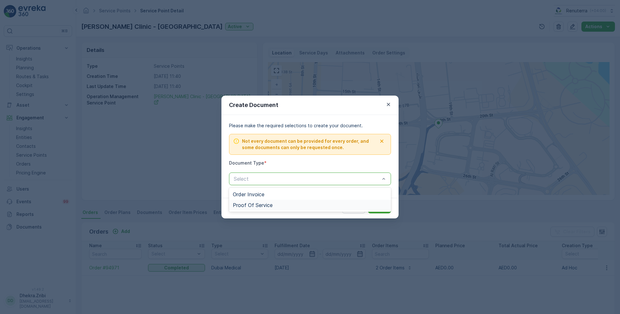
click at [252, 204] on span "Proof Of Service" at bounding box center [253, 205] width 40 height 6
click at [377, 206] on p "Submit" at bounding box center [380, 208] width 16 height 6
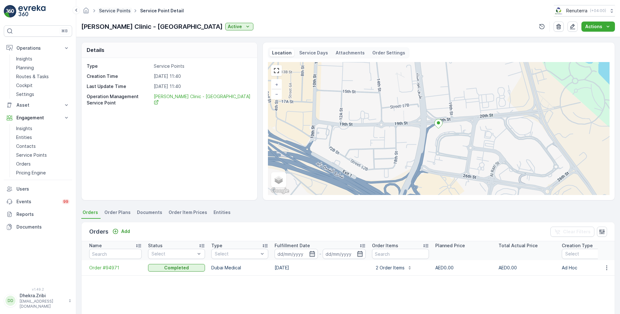
click at [120, 10] on link "Service Points" at bounding box center [115, 10] width 32 height 5
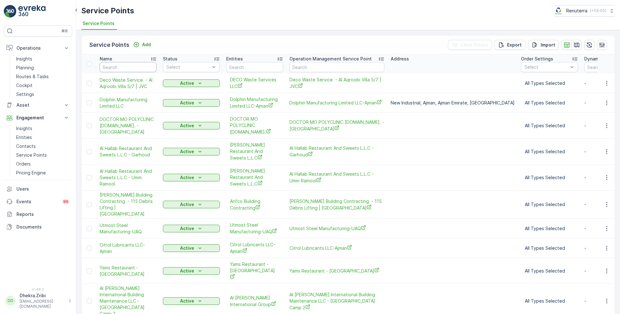
click at [128, 66] on input "text" at bounding box center [128, 67] width 57 height 10
type input "the dai"
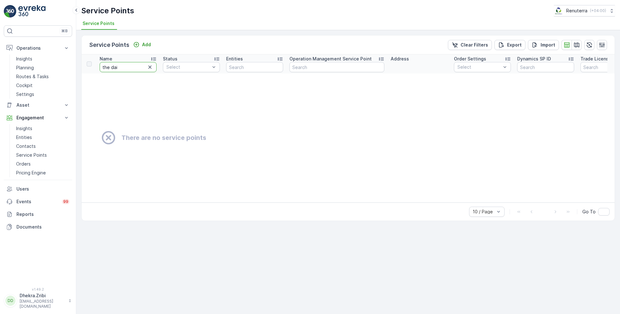
drag, startPoint x: 125, startPoint y: 65, endPoint x: 88, endPoint y: 64, distance: 37.0
click at [88, 64] on tr "Name the dai Status Select Entities Operation Management Service Point Address …" at bounding box center [494, 63] width 825 height 19
type input "dia"
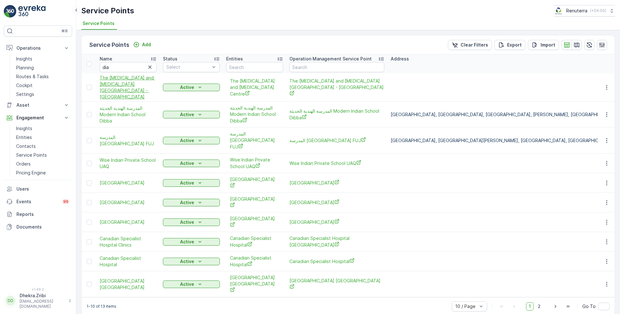
click at [114, 82] on span "The Diabetes and Endocrine Centre - Dubai Healthcare City" at bounding box center [128, 87] width 57 height 25
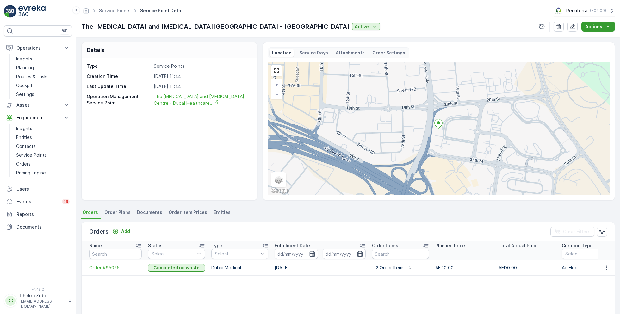
click at [606, 27] on icon "Actions" at bounding box center [608, 26] width 6 height 6
click at [604, 268] on icon "button" at bounding box center [607, 268] width 6 height 6
click at [596, 229] on span "Create Document" at bounding box center [599, 228] width 38 height 6
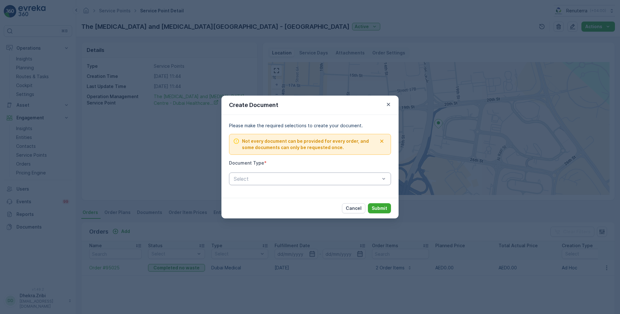
click at [280, 174] on div "Select" at bounding box center [310, 179] width 162 height 13
click at [246, 205] on span "Proof Of Service" at bounding box center [253, 205] width 40 height 6
click at [382, 207] on p "Submit" at bounding box center [380, 208] width 16 height 6
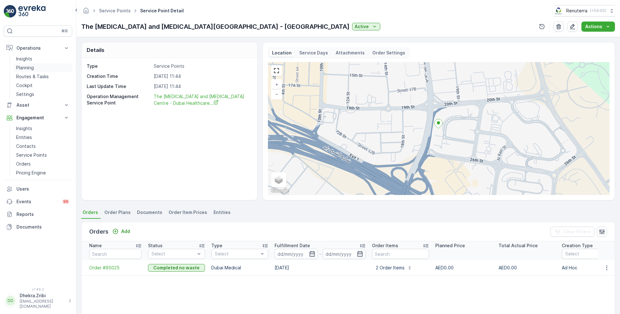
click at [22, 66] on p "Planning" at bounding box center [25, 68] width 18 height 6
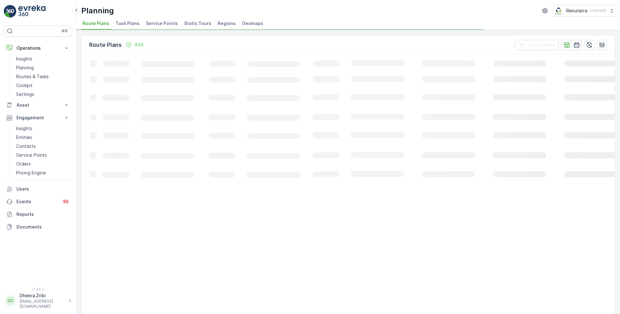
click at [157, 20] on span "Service Points" at bounding box center [162, 23] width 32 height 6
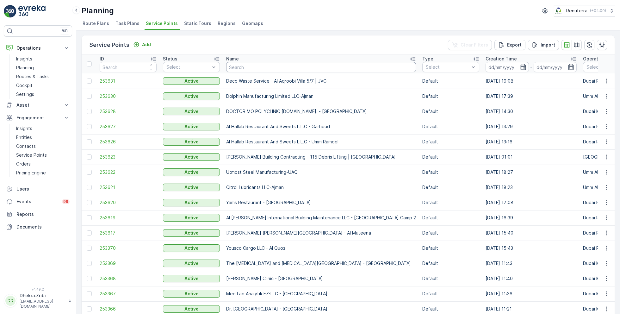
click at [242, 67] on input "text" at bounding box center [321, 67] width 190 height 10
type input "dana"
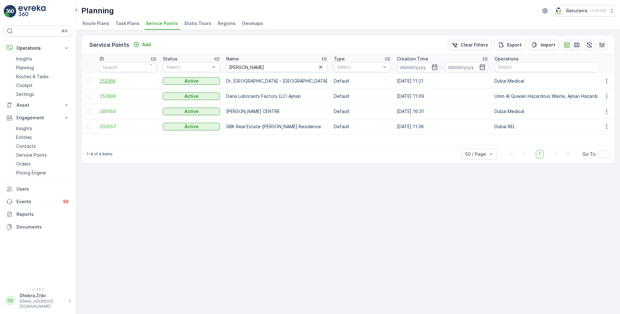
click at [110, 78] on span "253366" at bounding box center [128, 81] width 57 height 6
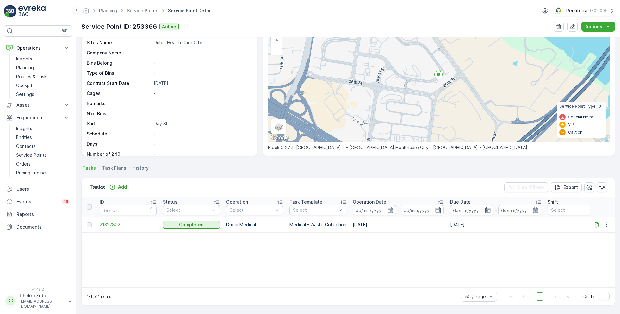
scroll to position [44, 0]
click at [110, 225] on span "21322802" at bounding box center [128, 225] width 57 height 6
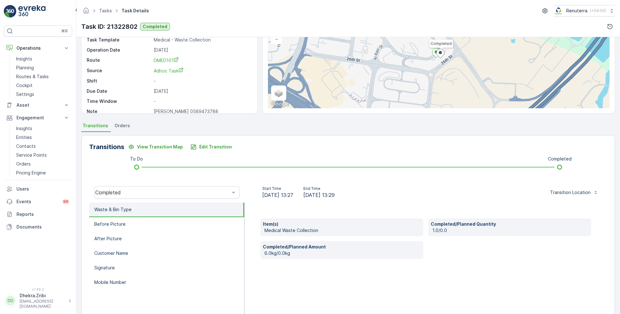
scroll to position [58, 0]
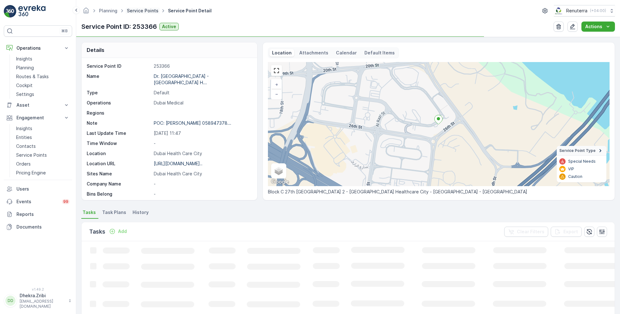
click at [140, 8] on link "Service Points" at bounding box center [143, 10] width 32 height 5
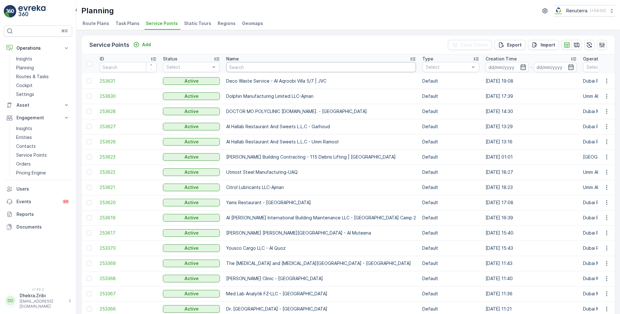
click at [244, 68] on input "text" at bounding box center [321, 67] width 190 height 10
type input "ktch"
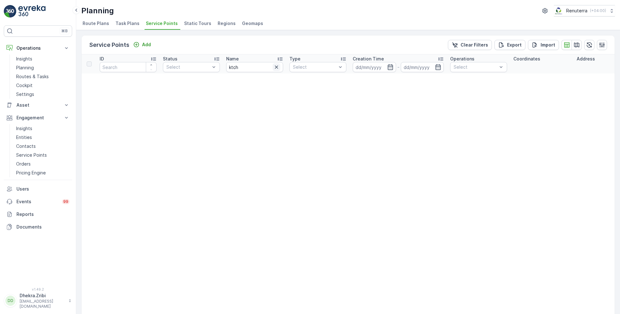
click at [275, 67] on icon "button" at bounding box center [277, 67] width 6 height 6
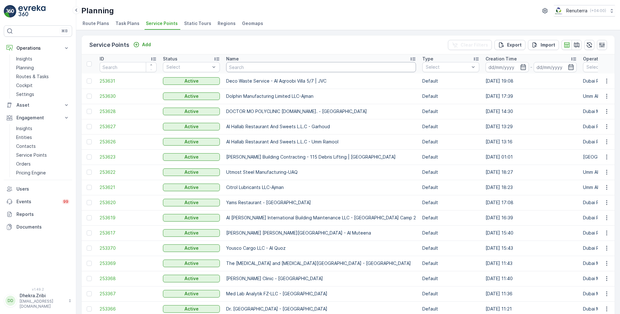
click at [239, 64] on input "text" at bounding box center [321, 67] width 190 height 10
type input "dana"
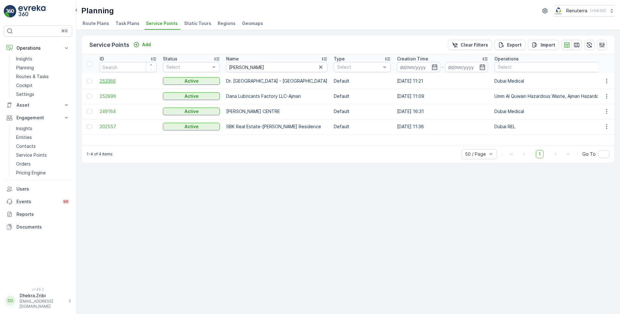
click at [104, 78] on span "253366" at bounding box center [128, 81] width 57 height 6
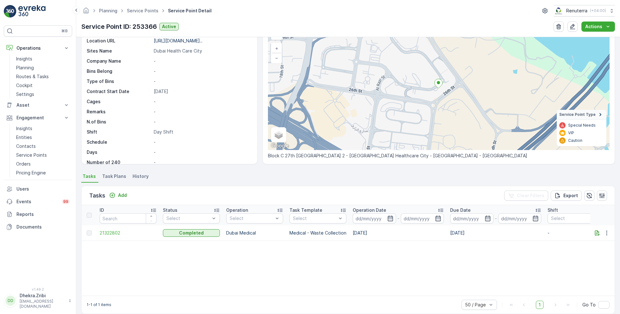
scroll to position [44, 0]
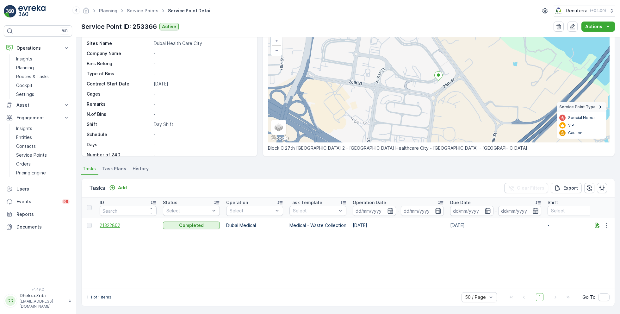
click at [115, 226] on span "21322802" at bounding box center [128, 225] width 57 height 6
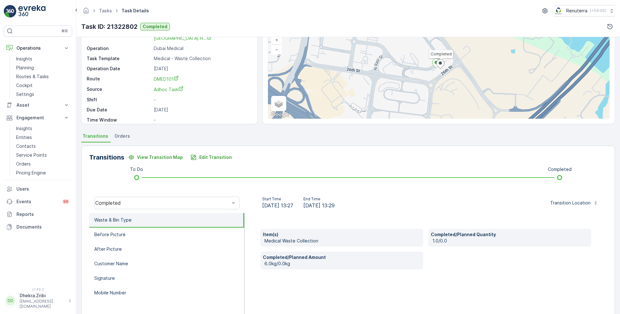
scroll to position [85, 0]
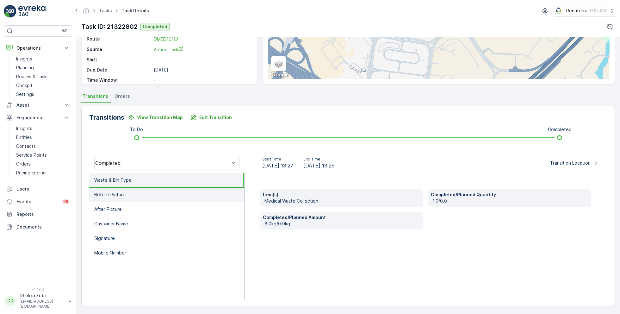
click at [134, 194] on li "Before Picture" at bounding box center [166, 195] width 155 height 15
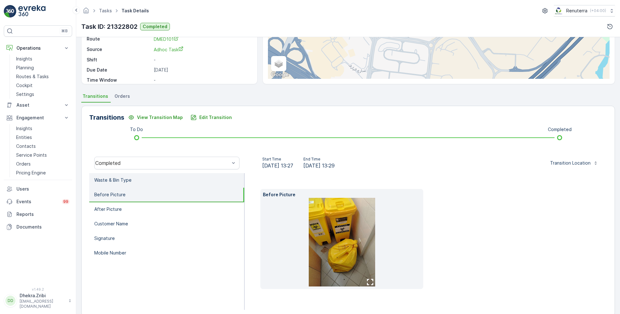
click at [121, 179] on p "Waste & Bin Type" at bounding box center [112, 180] width 37 height 6
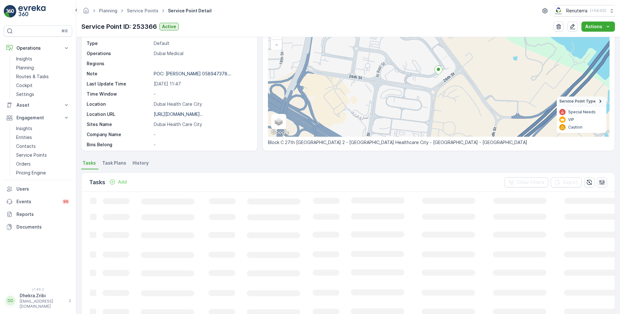
scroll to position [44, 0]
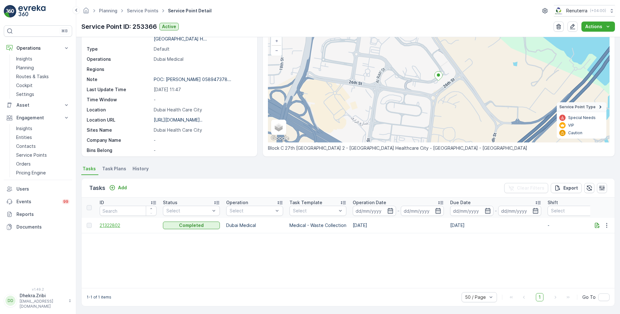
click at [115, 224] on span "21322802" at bounding box center [128, 225] width 57 height 6
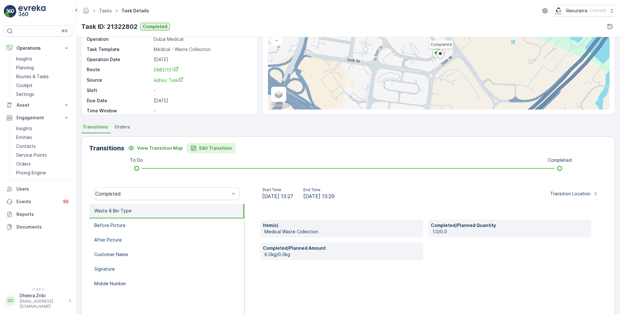
scroll to position [85, 0]
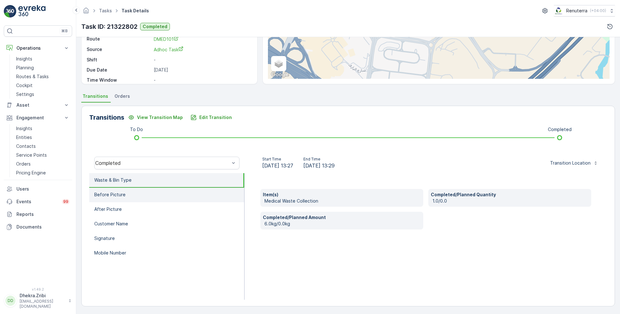
click at [142, 191] on li "Before Picture" at bounding box center [166, 195] width 155 height 15
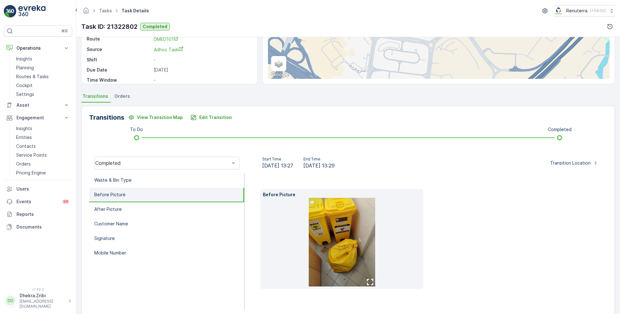
click at [326, 229] on img at bounding box center [342, 242] width 66 height 89
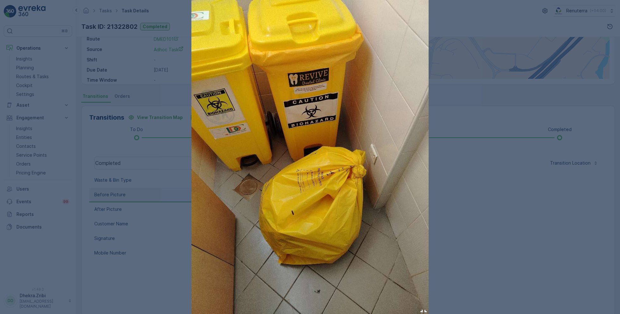
click at [484, 201] on div at bounding box center [310, 157] width 620 height 314
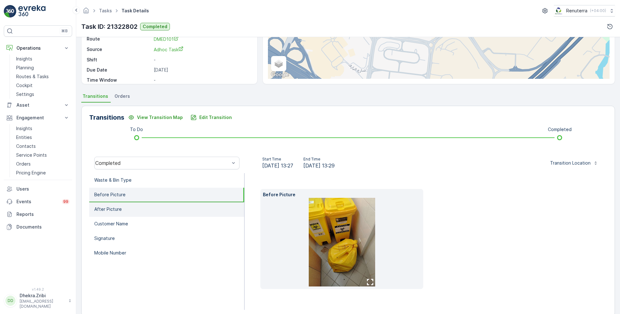
click at [127, 207] on li "After Picture" at bounding box center [166, 209] width 155 height 15
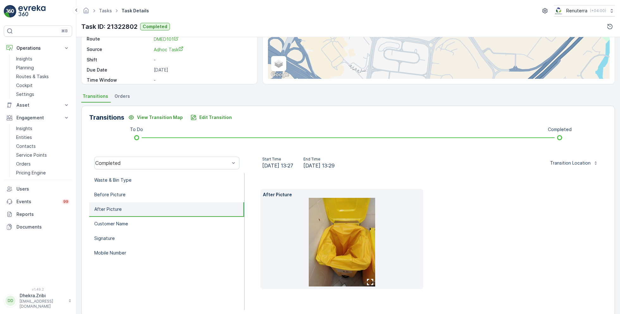
scroll to position [95, 0]
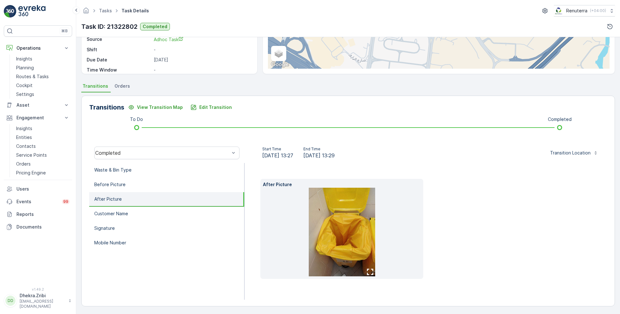
click at [341, 205] on img at bounding box center [342, 232] width 66 height 89
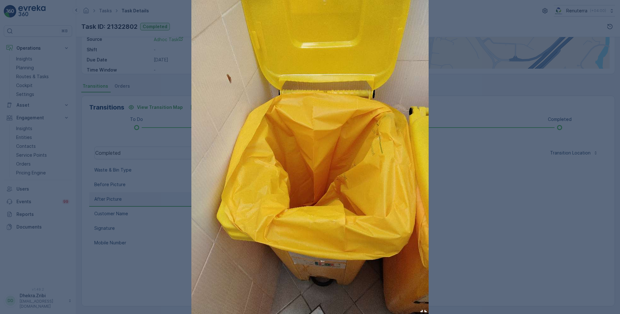
drag, startPoint x: 351, startPoint y: 140, endPoint x: 395, endPoint y: 8, distance: 139.4
click div at bounding box center [310, 157] width 620 height 314
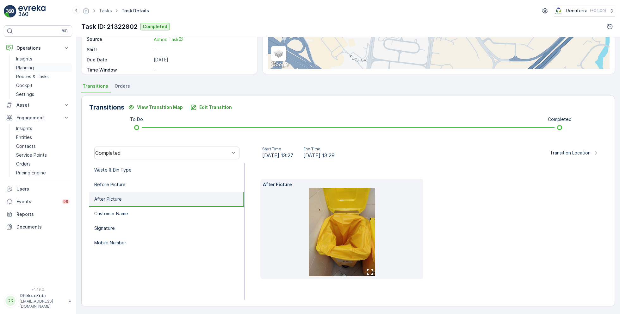
click at [27, 66] on p "Planning" at bounding box center [25, 68] width 18 height 6
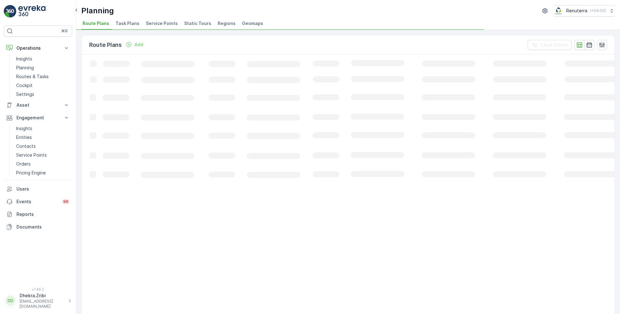
click at [159, 22] on span "Service Points" at bounding box center [162, 23] width 32 height 6
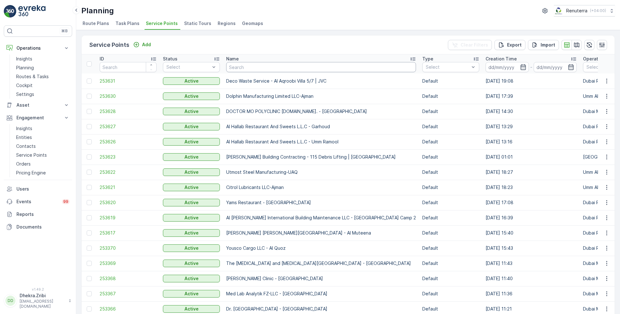
click at [259, 65] on input "text" at bounding box center [321, 67] width 190 height 10
type input "hms"
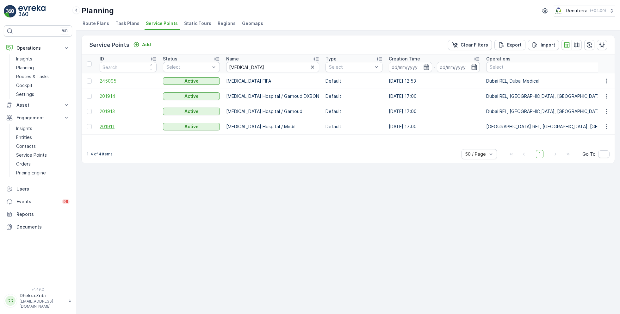
click at [109, 125] on span "201911" at bounding box center [128, 126] width 57 height 6
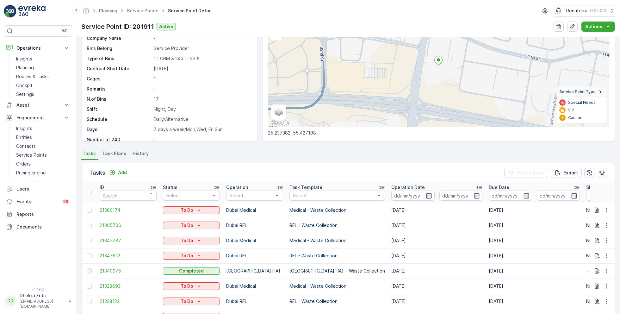
scroll to position [65, 0]
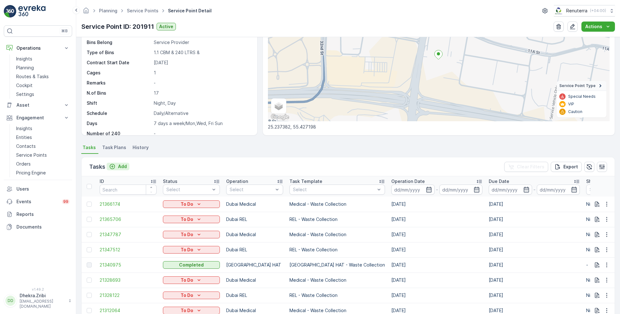
click at [122, 165] on p "Add" at bounding box center [122, 166] width 9 height 6
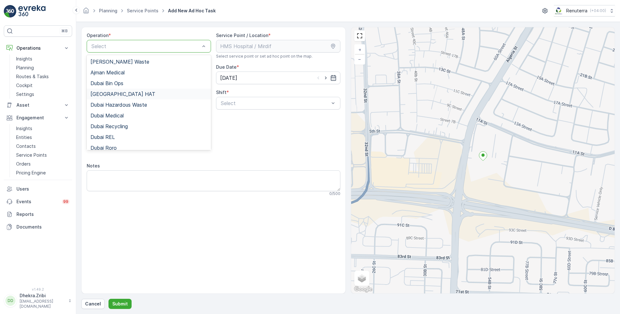
click at [116, 93] on div "Dubai HAT" at bounding box center [149, 94] width 117 height 6
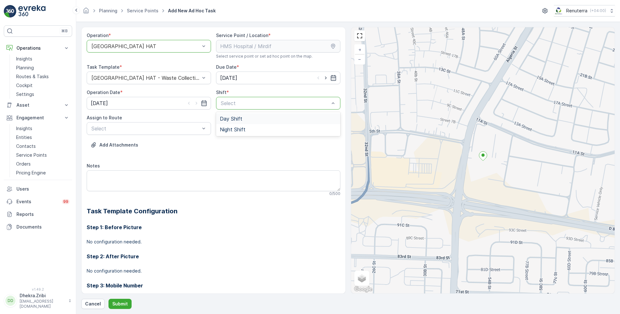
click at [236, 120] on span "Day Shift" at bounding box center [231, 119] width 22 height 6
click at [174, 124] on div "Select" at bounding box center [149, 128] width 124 height 13
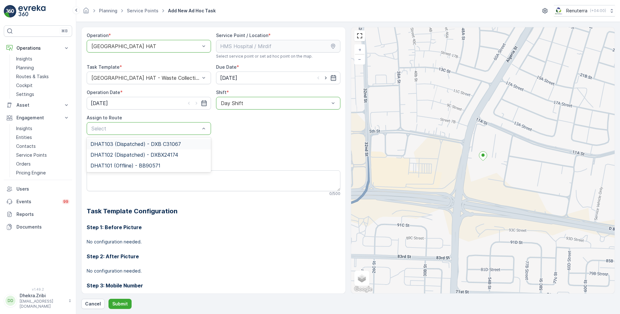
click at [130, 143] on span "DHAT103 (Dispatched) - DXB C31067" at bounding box center [136, 144] width 91 height 6
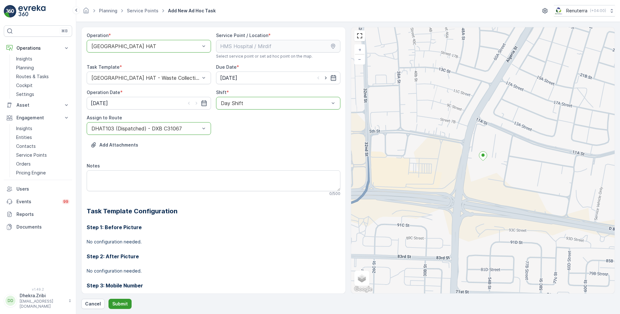
click at [118, 302] on p "Submit" at bounding box center [120, 304] width 16 height 6
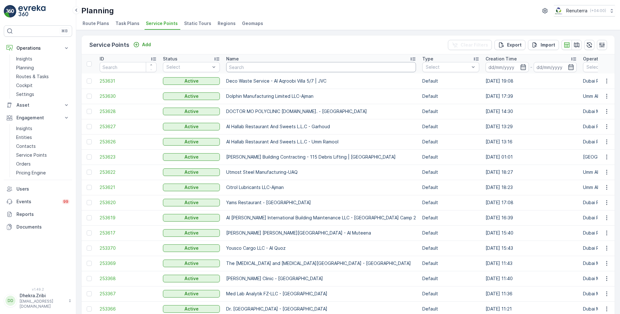
click at [250, 67] on input "text" at bounding box center [321, 67] width 190 height 10
type input "emir"
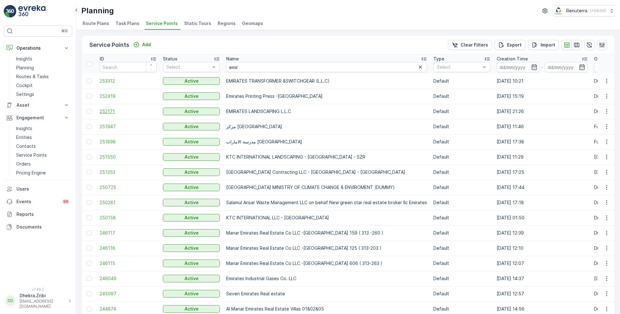
click at [114, 111] on span "252171" at bounding box center [128, 111] width 57 height 6
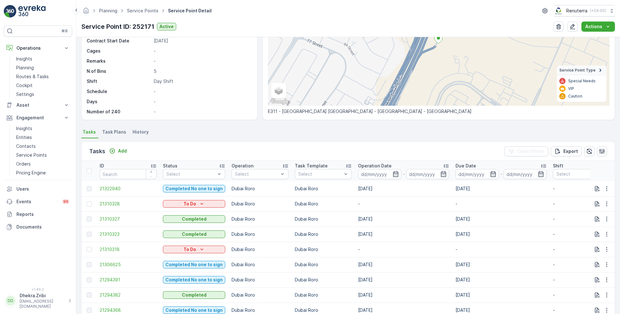
scroll to position [82, 0]
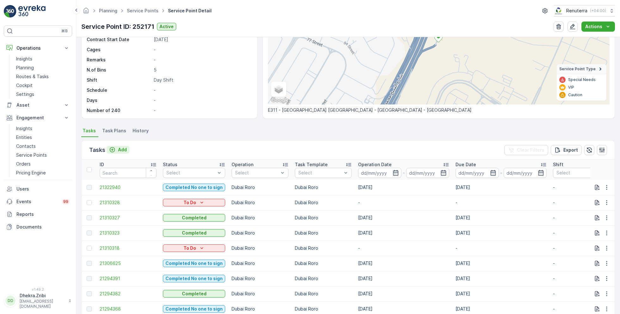
click at [120, 151] on p "Add" at bounding box center [122, 150] width 9 height 6
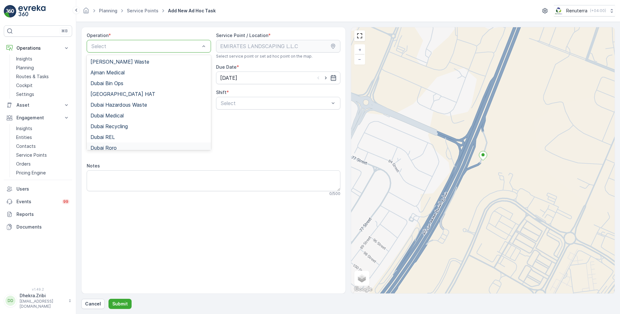
click at [116, 146] on span "Dubai Roro" at bounding box center [104, 148] width 26 height 6
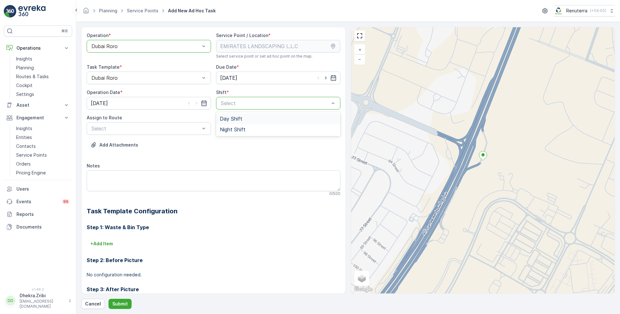
click at [233, 120] on span "Day Shift" at bounding box center [231, 119] width 22 height 6
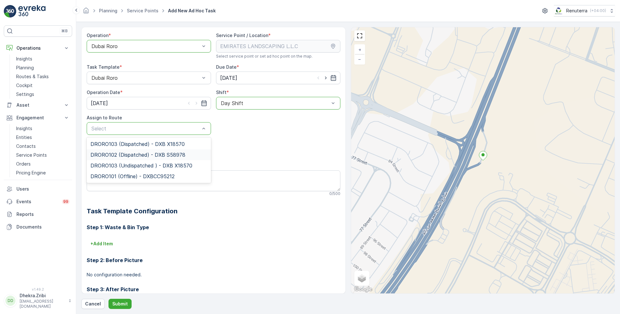
click at [122, 153] on span "DRORO102 (Dispatched) - DXB S58978" at bounding box center [138, 155] width 95 height 6
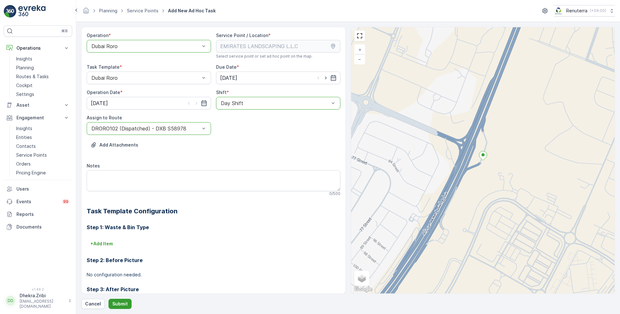
click at [121, 300] on button "Submit" at bounding box center [120, 304] width 23 height 10
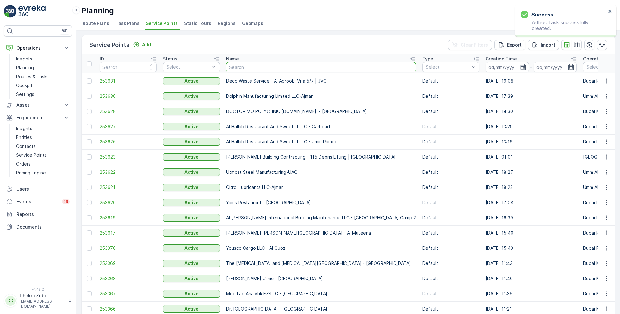
click at [244, 69] on input "text" at bounding box center [321, 67] width 190 height 10
type input "dupo"
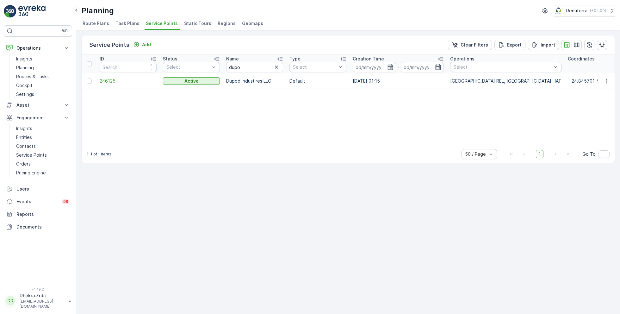
click at [111, 79] on span "246125" at bounding box center [128, 81] width 57 height 6
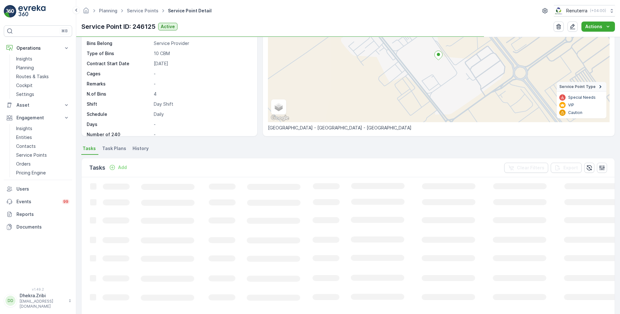
scroll to position [69, 0]
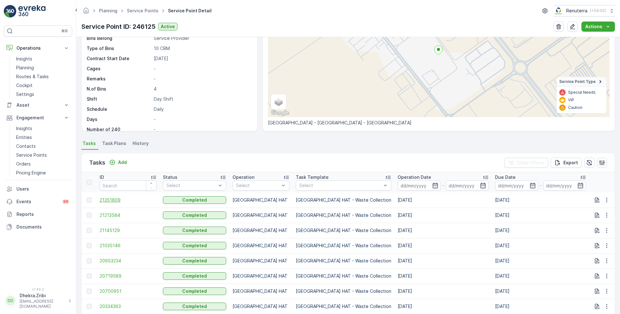
click at [122, 199] on span "21351809" at bounding box center [128, 200] width 57 height 6
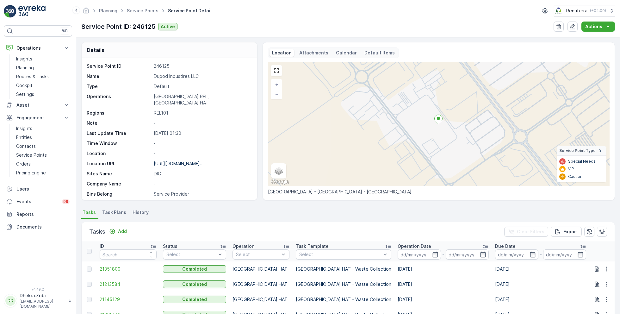
click at [158, 77] on p "Dupod Industires LLC" at bounding box center [202, 76] width 97 height 6
copy p "Dupod Industires LLC"
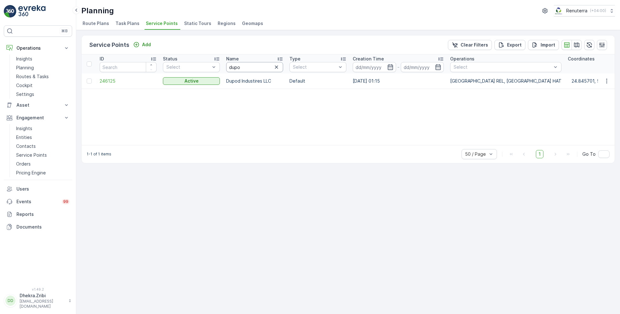
click at [245, 65] on input "dupo" at bounding box center [254, 67] width 57 height 10
type input "dubo"
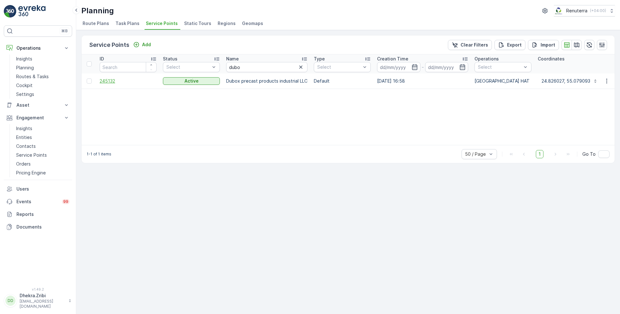
click at [110, 78] on span "245132" at bounding box center [128, 81] width 57 height 6
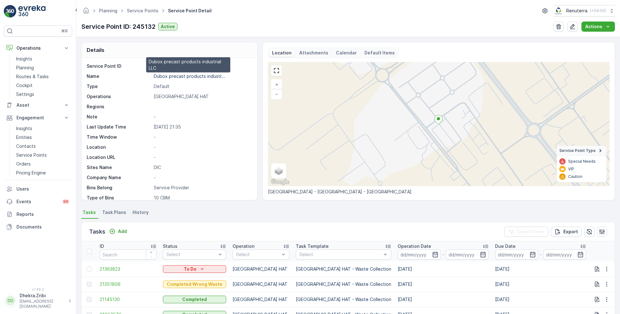
click at [173, 76] on p "Dubox precast products industr..." at bounding box center [190, 75] width 72 height 5
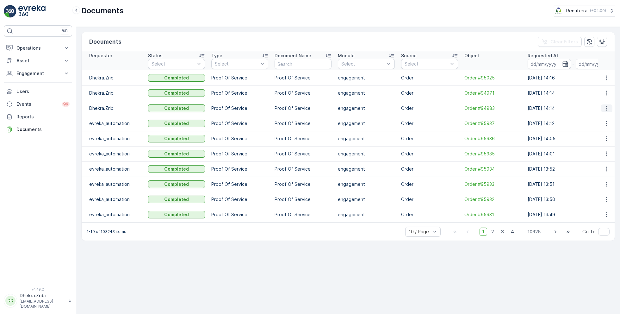
click at [607, 108] on icon "button" at bounding box center [607, 108] width 1 height 5
click at [603, 117] on span "See Details" at bounding box center [605, 117] width 24 height 6
click at [611, 75] on button "button" at bounding box center [606, 78] width 11 height 8
click at [604, 89] on span "See Details" at bounding box center [605, 87] width 24 height 6
click at [608, 94] on icon "button" at bounding box center [607, 93] width 6 height 6
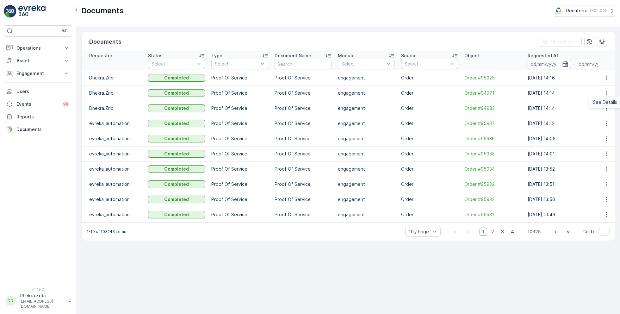
click at [602, 105] on div "See Details" at bounding box center [605, 102] width 29 height 9
click at [607, 110] on icon "button" at bounding box center [607, 108] width 1 height 5
click at [601, 118] on span "See Details" at bounding box center [605, 117] width 24 height 6
click at [608, 77] on icon "button" at bounding box center [607, 78] width 6 height 6
click at [596, 84] on span "See Details" at bounding box center [605, 87] width 24 height 6
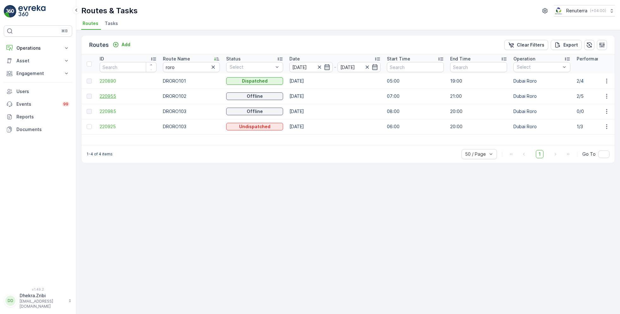
click at [106, 97] on span "220955" at bounding box center [128, 96] width 57 height 6
click at [184, 28] on ul "Routes Tasks" at bounding box center [345, 24] width 529 height 11
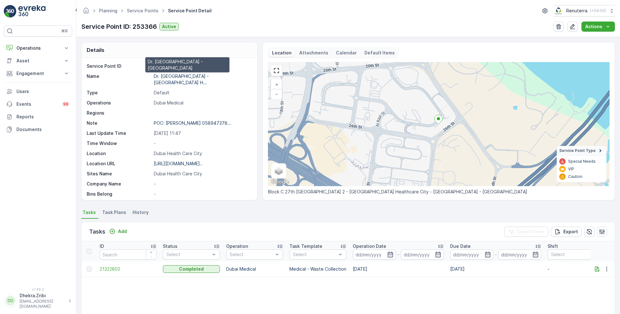
click at [185, 76] on p "Dr. Dana Diet Center - Dubai H..." at bounding box center [181, 79] width 55 height 12
click at [147, 11] on link "Service Points" at bounding box center [143, 10] width 32 height 5
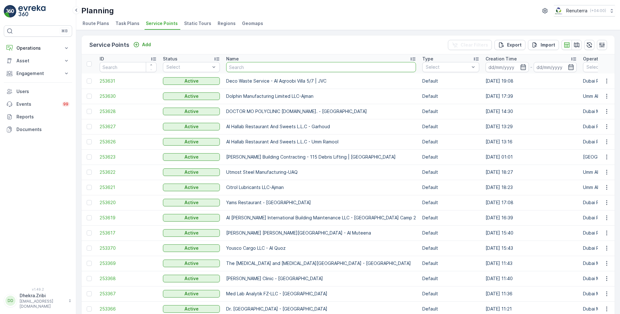
click at [283, 65] on input "text" at bounding box center [321, 67] width 190 height 10
type input "better"
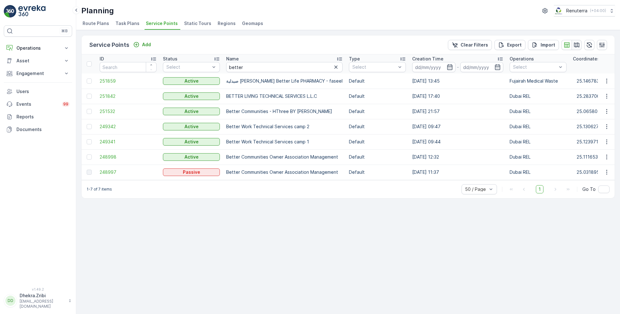
click at [576, 44] on icon "button" at bounding box center [577, 45] width 6 height 6
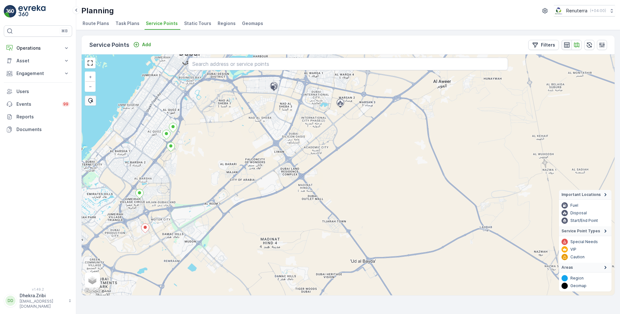
click at [566, 43] on icon "button" at bounding box center [566, 44] width 5 height 5
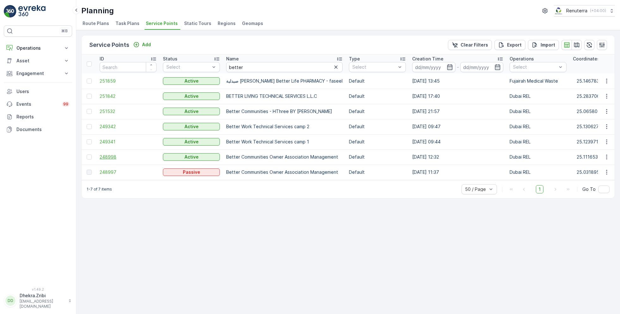
click at [112, 156] on span "248998" at bounding box center [128, 157] width 57 height 6
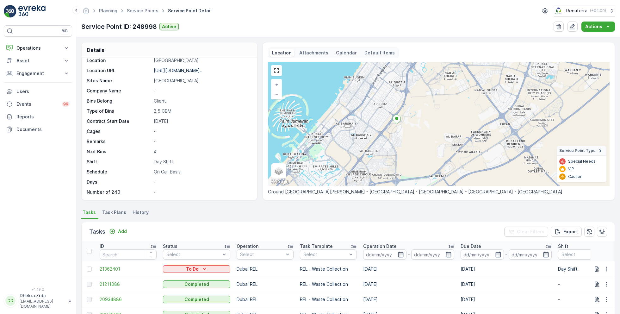
drag, startPoint x: 390, startPoint y: 142, endPoint x: 418, endPoint y: 131, distance: 30.6
click at [418, 131] on div "+ − Satellite Roadmap Terrain Hybrid Leaflet Keyboard shortcuts Map Data Map da…" at bounding box center [439, 124] width 342 height 124
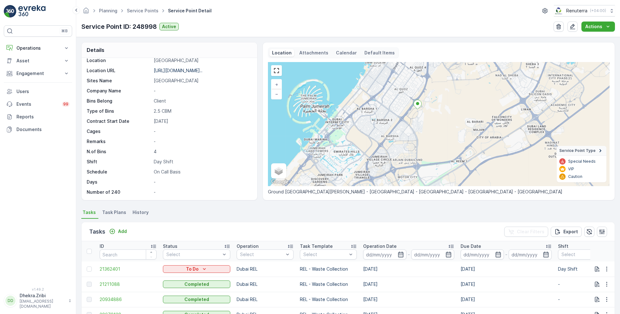
drag, startPoint x: 393, startPoint y: 130, endPoint x: 414, endPoint y: 116, distance: 24.8
click at [414, 116] on div "+ − Satellite Roadmap Terrain Hybrid Leaflet Keyboard shortcuts Map Data Map da…" at bounding box center [439, 124] width 342 height 124
click at [604, 268] on icon "button" at bounding box center [607, 269] width 6 height 6
click at [592, 238] on span "Change Route" at bounding box center [591, 239] width 31 height 6
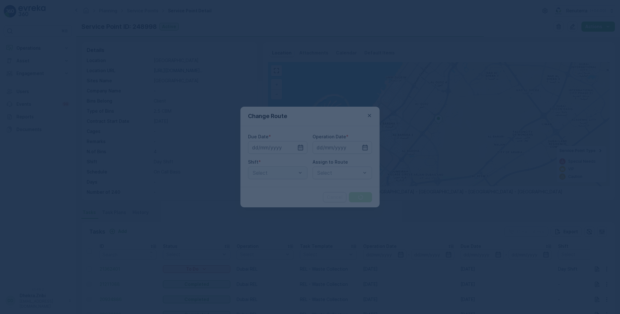
type input "[DATE]"
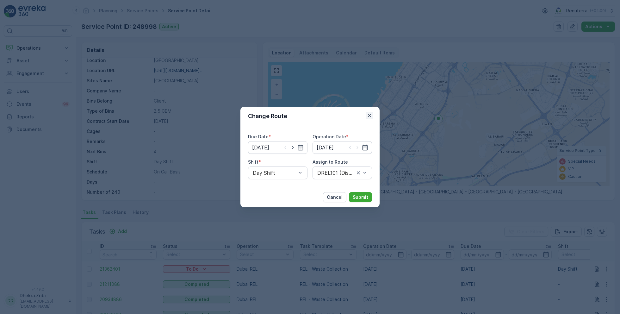
click at [369, 114] on icon "button" at bounding box center [370, 115] width 6 height 6
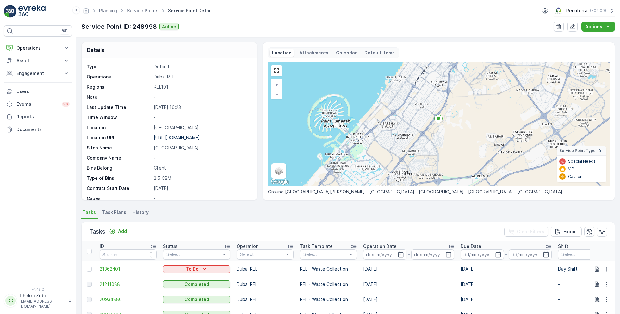
scroll to position [25, 0]
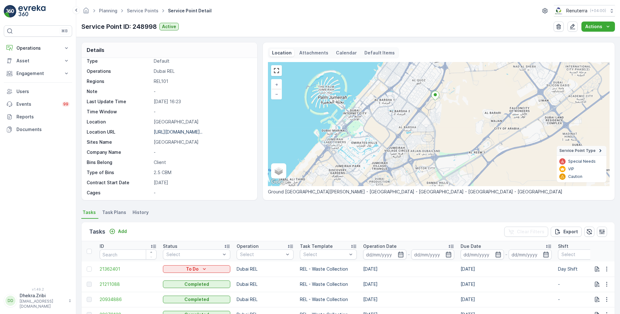
drag, startPoint x: 391, startPoint y: 148, endPoint x: 387, endPoint y: 118, distance: 30.0
click at [387, 118] on div "+ − Satellite Roadmap Terrain Hybrid Leaflet Keyboard shortcuts Map Data Map da…" at bounding box center [439, 124] width 342 height 124
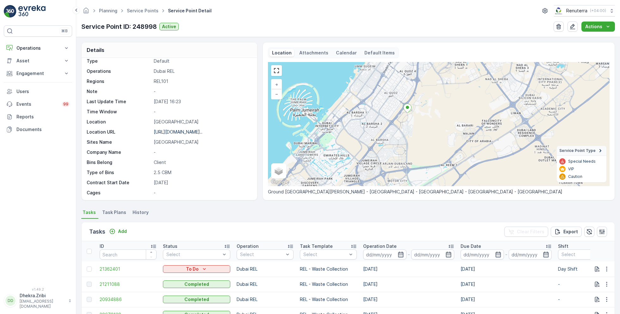
drag, startPoint x: 438, startPoint y: 121, endPoint x: 411, endPoint y: 139, distance: 32.6
click at [411, 139] on div "+ − Satellite Roadmap Terrain Hybrid Leaflet Keyboard shortcuts Map Data Map da…" at bounding box center [439, 124] width 342 height 124
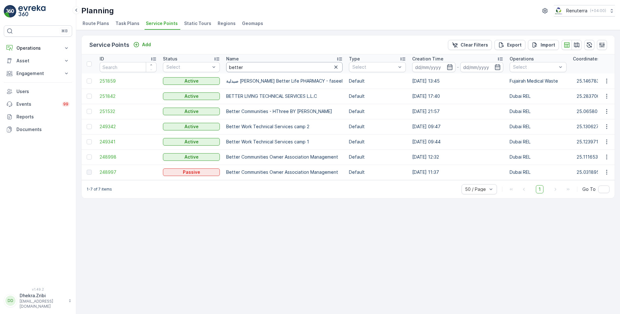
click at [242, 67] on input "better" at bounding box center [284, 67] width 116 height 10
type input "dana"
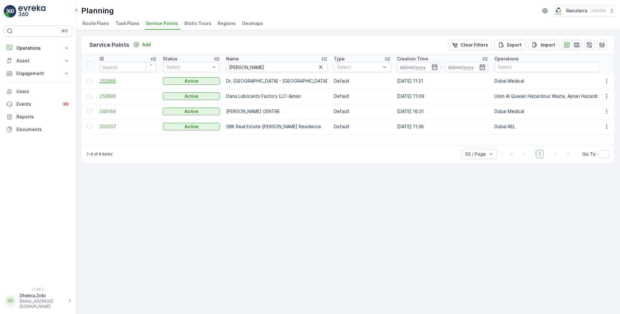
click at [116, 82] on span "253366" at bounding box center [128, 81] width 57 height 6
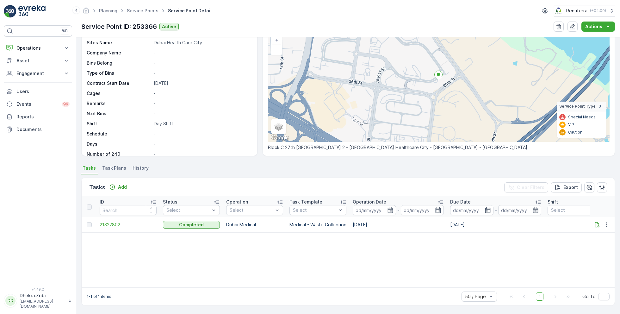
scroll to position [44, 0]
click at [115, 225] on span "21322802" at bounding box center [128, 225] width 57 height 6
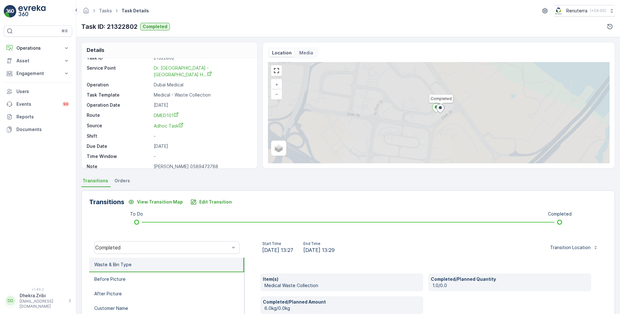
scroll to position [85, 0]
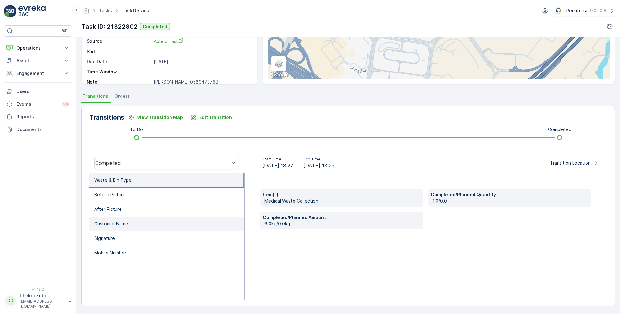
click at [116, 221] on p "Customer Name" at bounding box center [111, 224] width 34 height 6
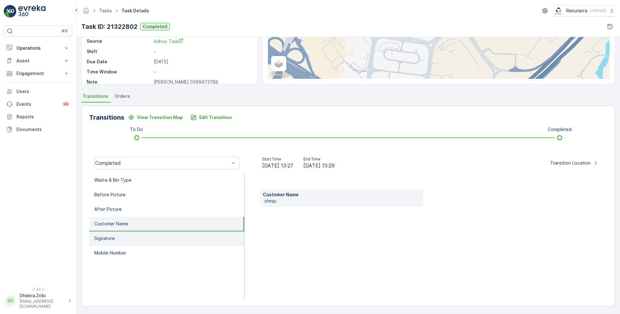
click at [130, 239] on li "Signature" at bounding box center [166, 238] width 155 height 15
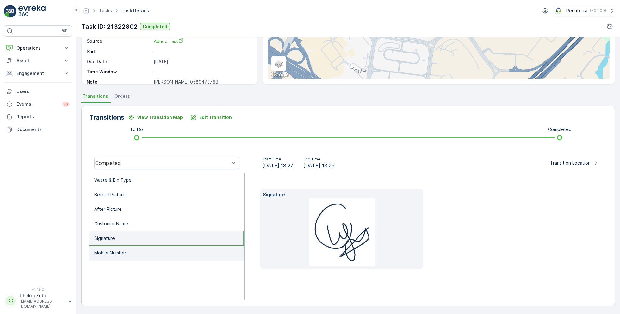
click at [131, 253] on li "Mobile Number" at bounding box center [166, 253] width 155 height 15
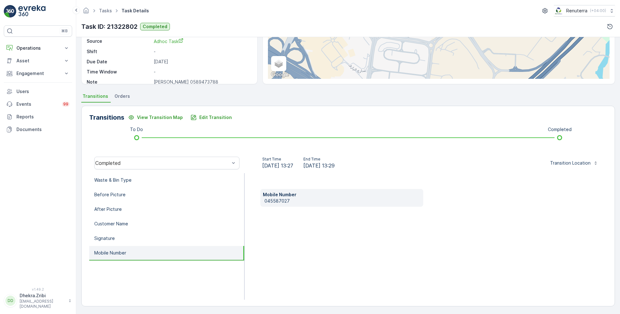
click at [274, 202] on p "045587027" at bounding box center [343, 201] width 156 height 6
copy p "045587027"
click at [124, 239] on li "Signature" at bounding box center [166, 238] width 155 height 15
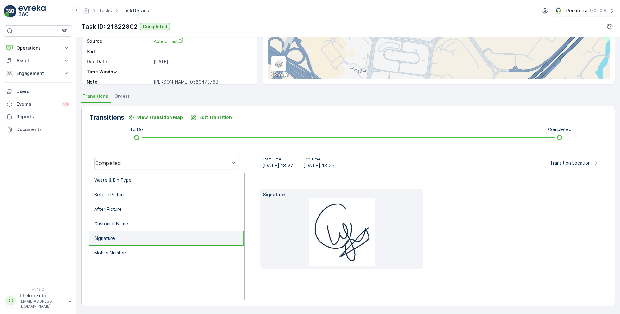
click at [340, 225] on img at bounding box center [342, 232] width 66 height 68
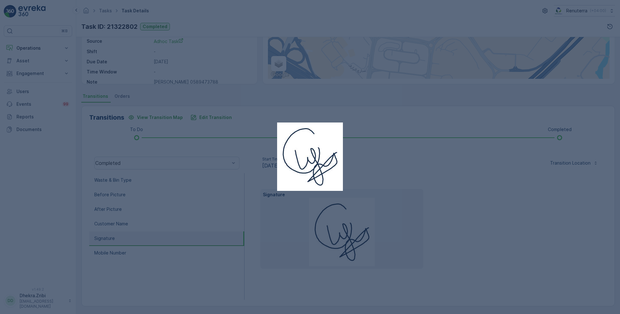
drag, startPoint x: 317, startPoint y: 150, endPoint x: 447, endPoint y: 0, distance: 198.6
click div at bounding box center [310, 157] width 620 height 314
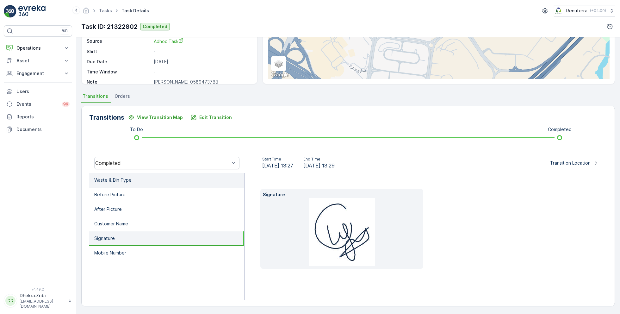
click at [134, 178] on li "Waste & Bin Type" at bounding box center [166, 180] width 155 height 15
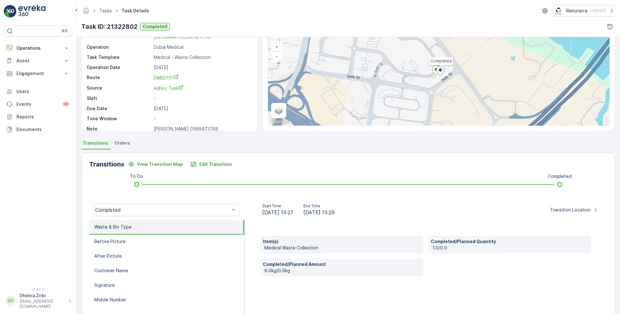
scroll to position [0, 0]
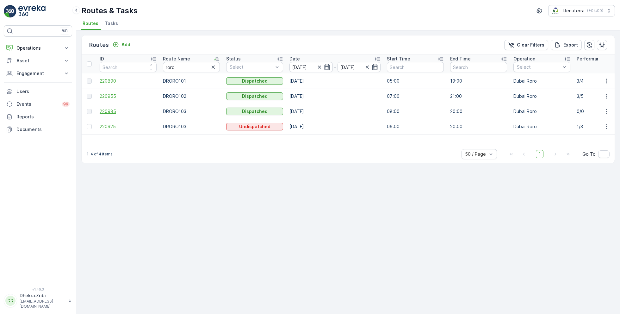
click at [112, 109] on span "220985" at bounding box center [128, 111] width 57 height 6
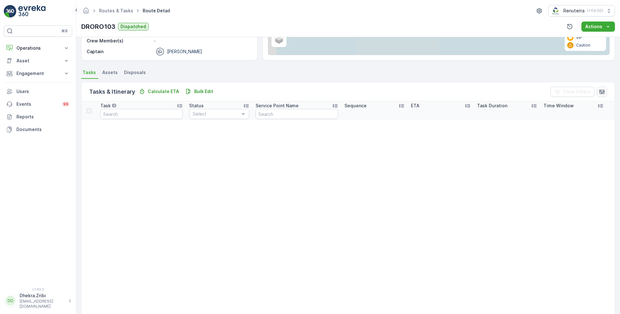
scroll to position [110, 0]
